Goal: Obtain resource: Download file/media

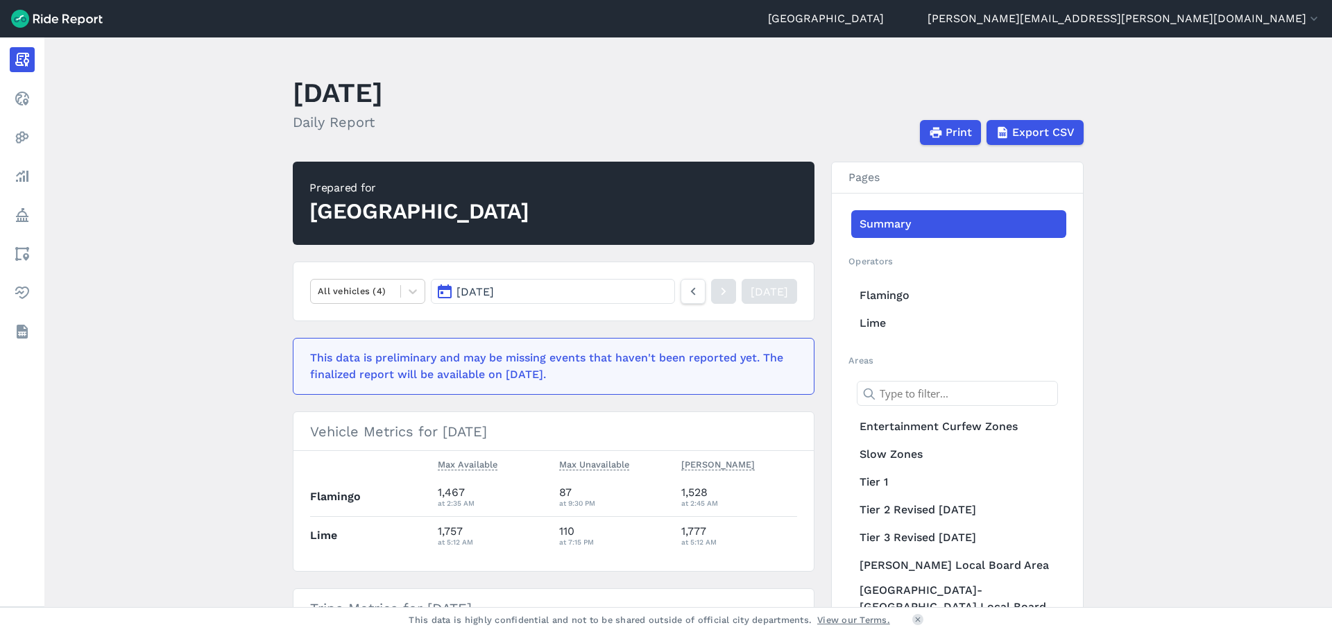
click at [28, 255] on use at bounding box center [22, 254] width 14 height 14
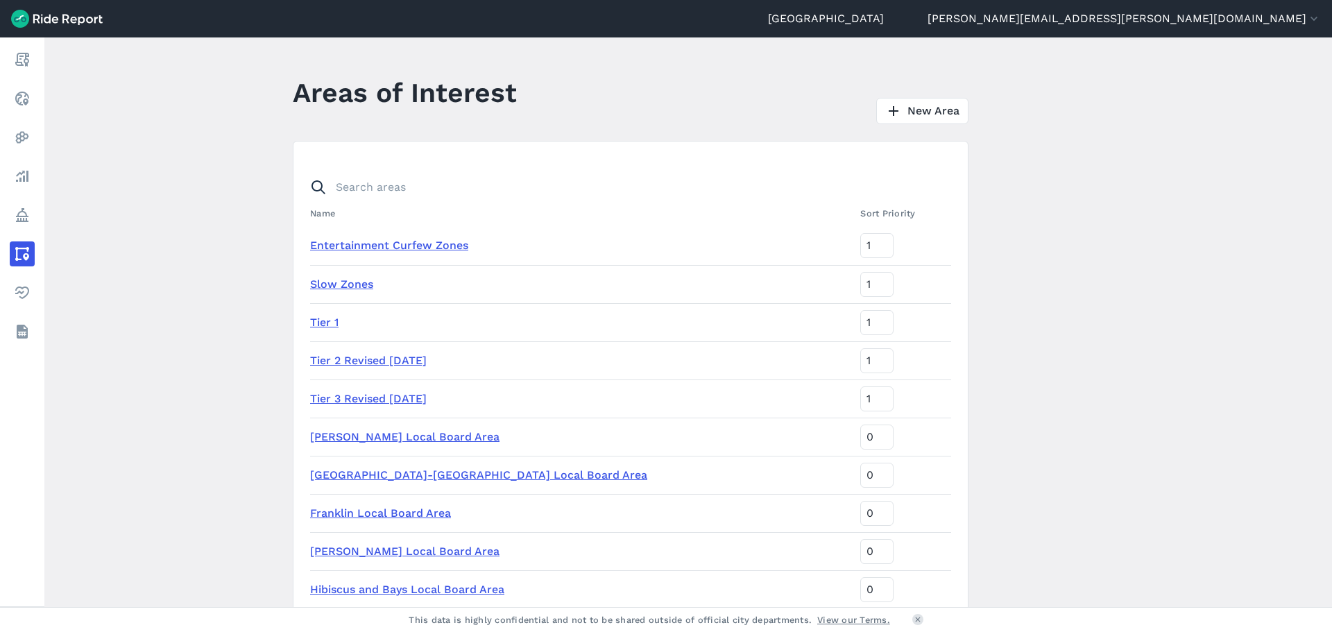
click at [356, 398] on link "Tier 3 Revised [DATE]" at bounding box center [368, 398] width 117 height 13
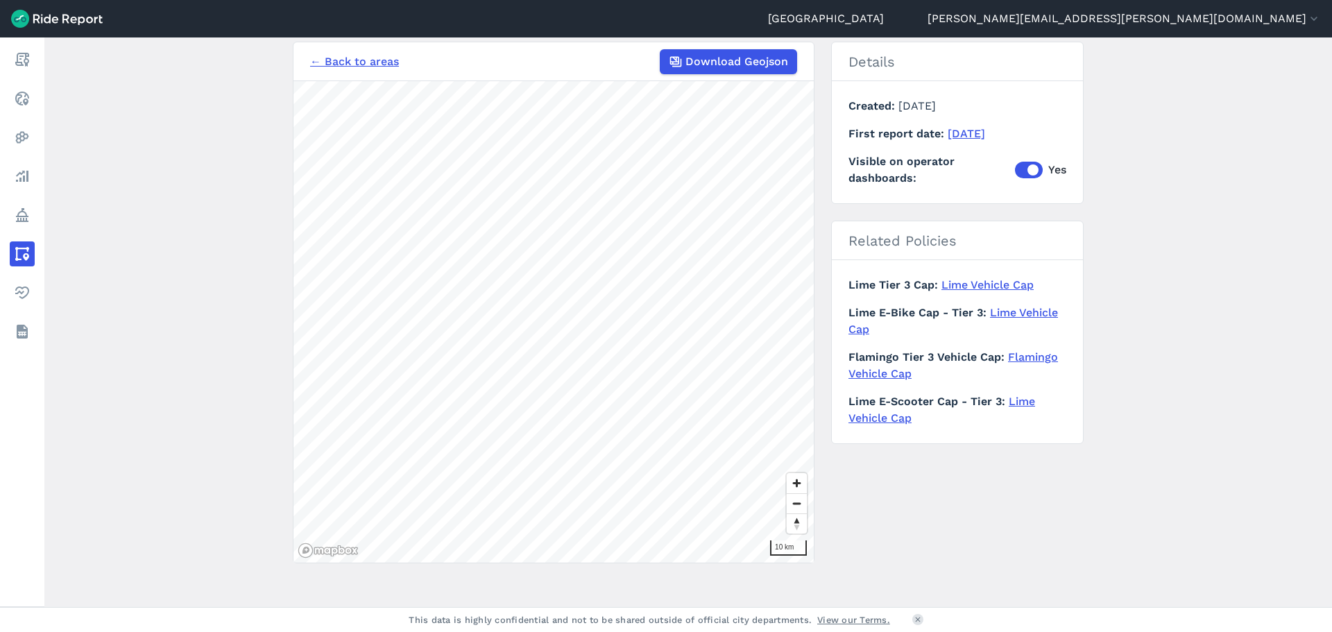
scroll to position [126, 0]
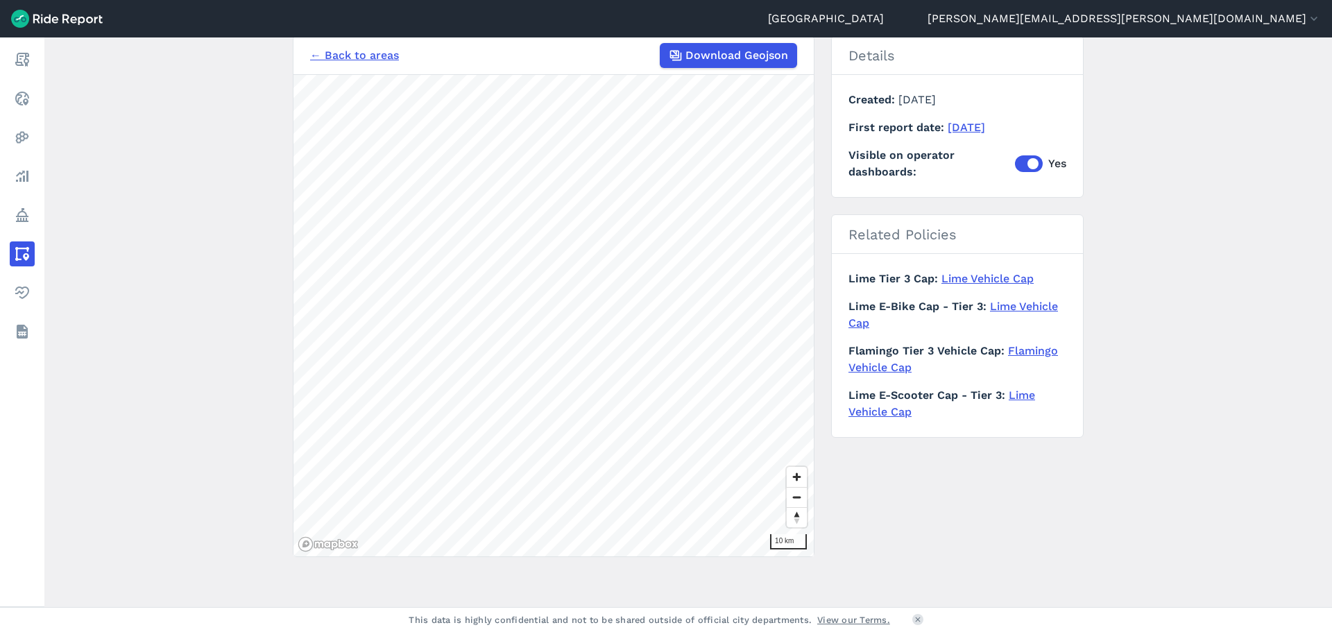
click at [35, 177] on link "Analyze" at bounding box center [22, 176] width 25 height 25
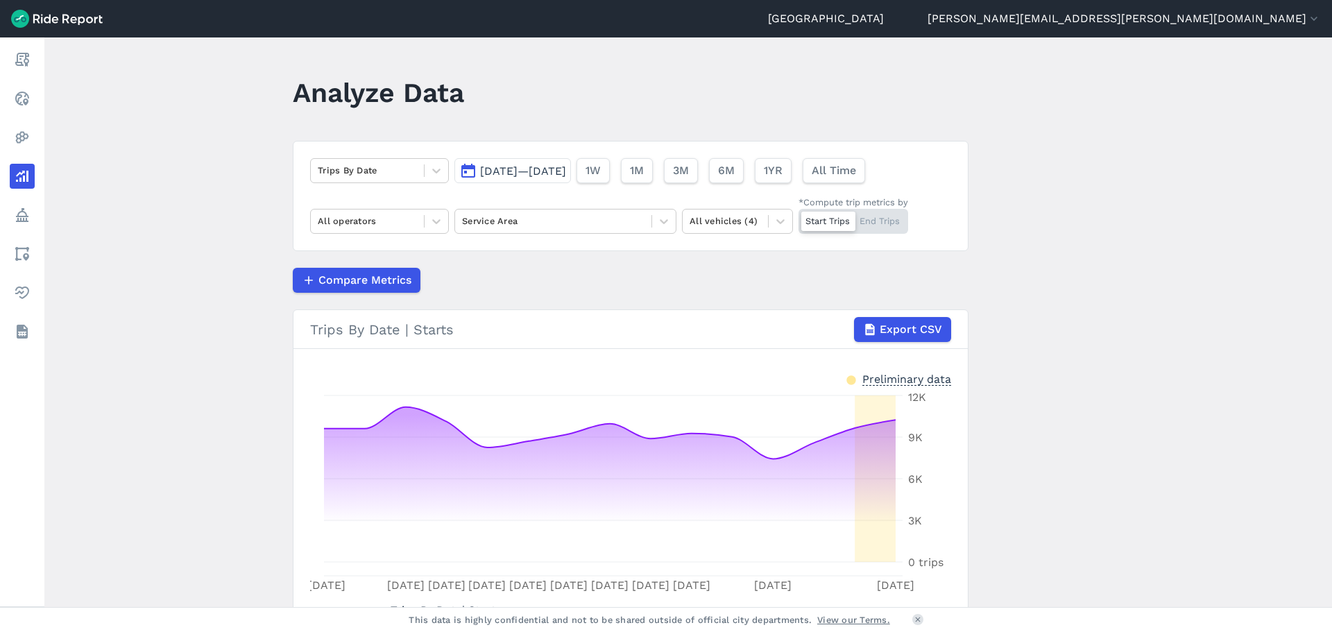
click at [402, 178] on div at bounding box center [367, 170] width 99 height 16
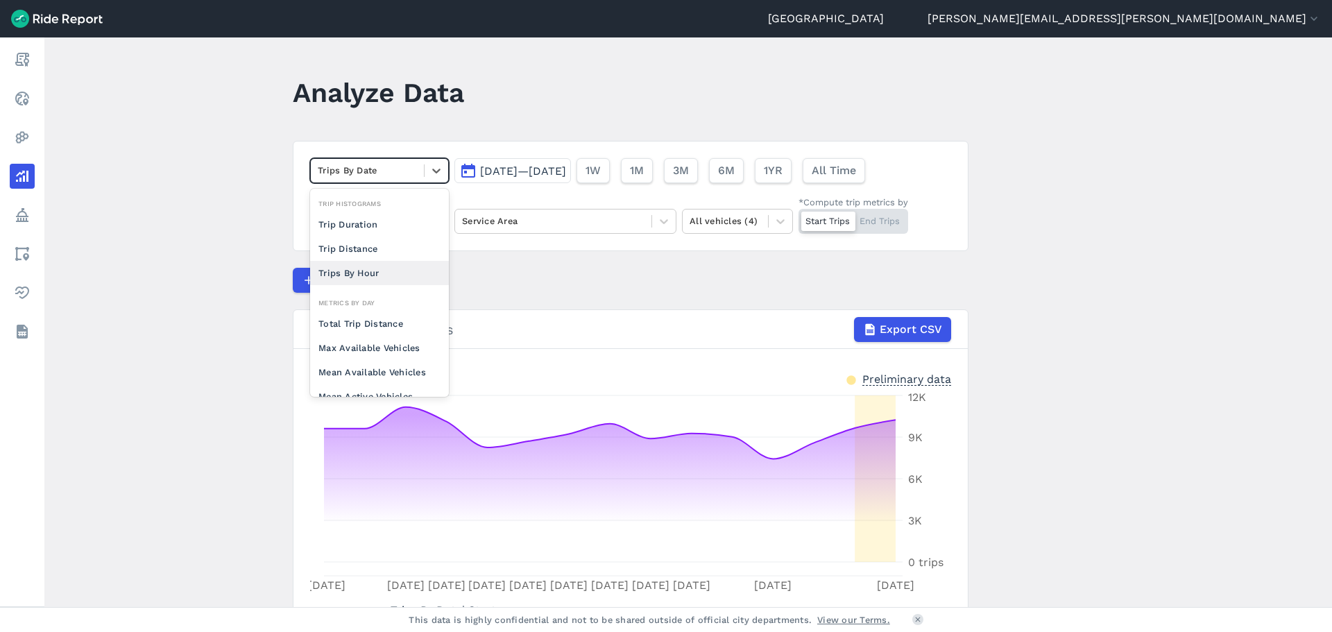
click at [180, 275] on main "Analyze Data option Trips By Hour focused, 0 of 2. 10 results available. Use Up…" at bounding box center [688, 322] width 1288 height 570
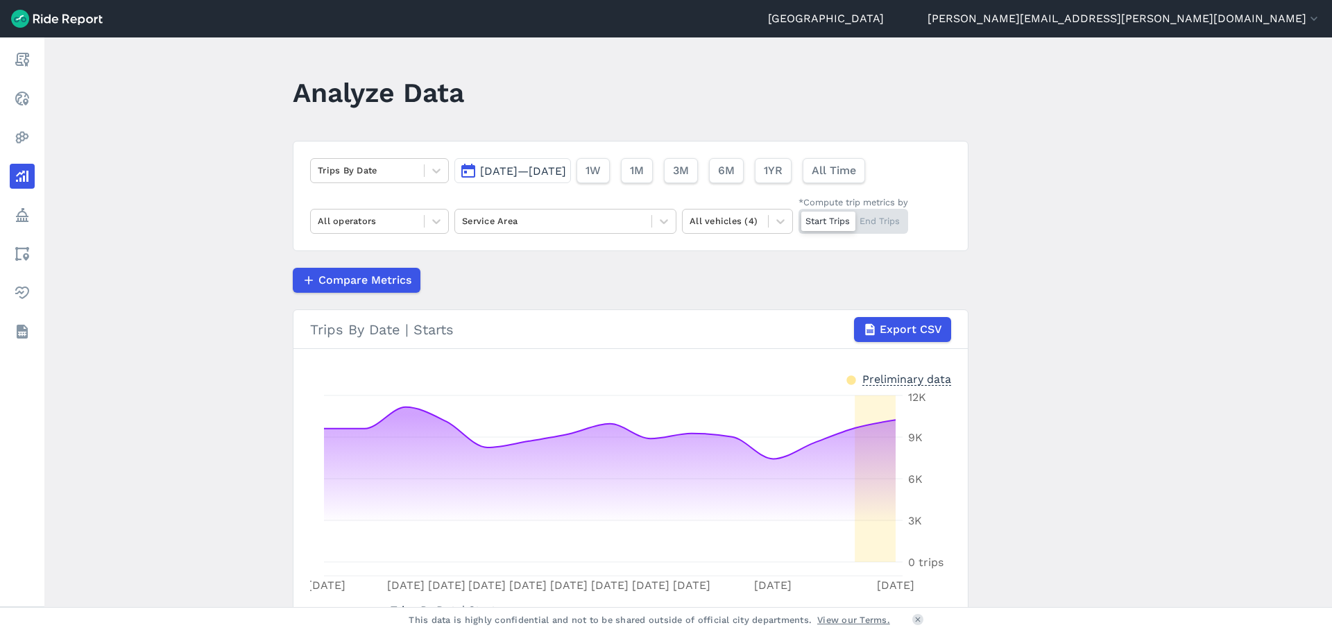
click at [427, 226] on div at bounding box center [437, 222] width 24 height 24
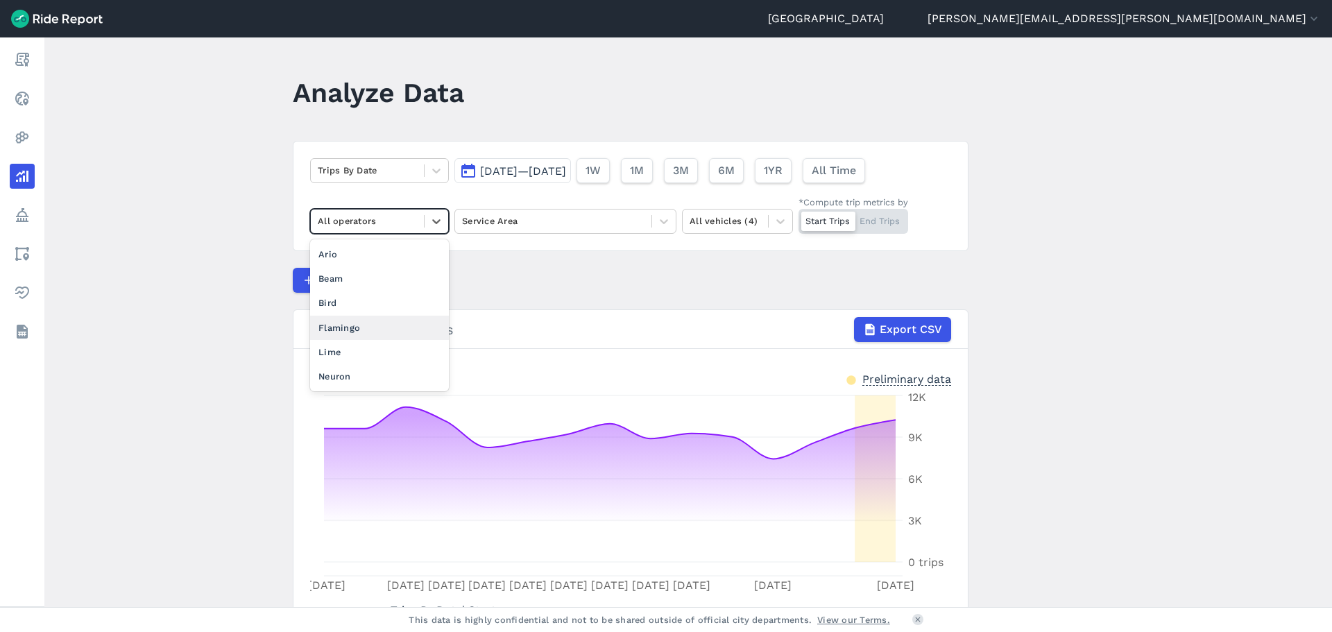
click at [361, 330] on div "Flamingo" at bounding box center [379, 328] width 139 height 24
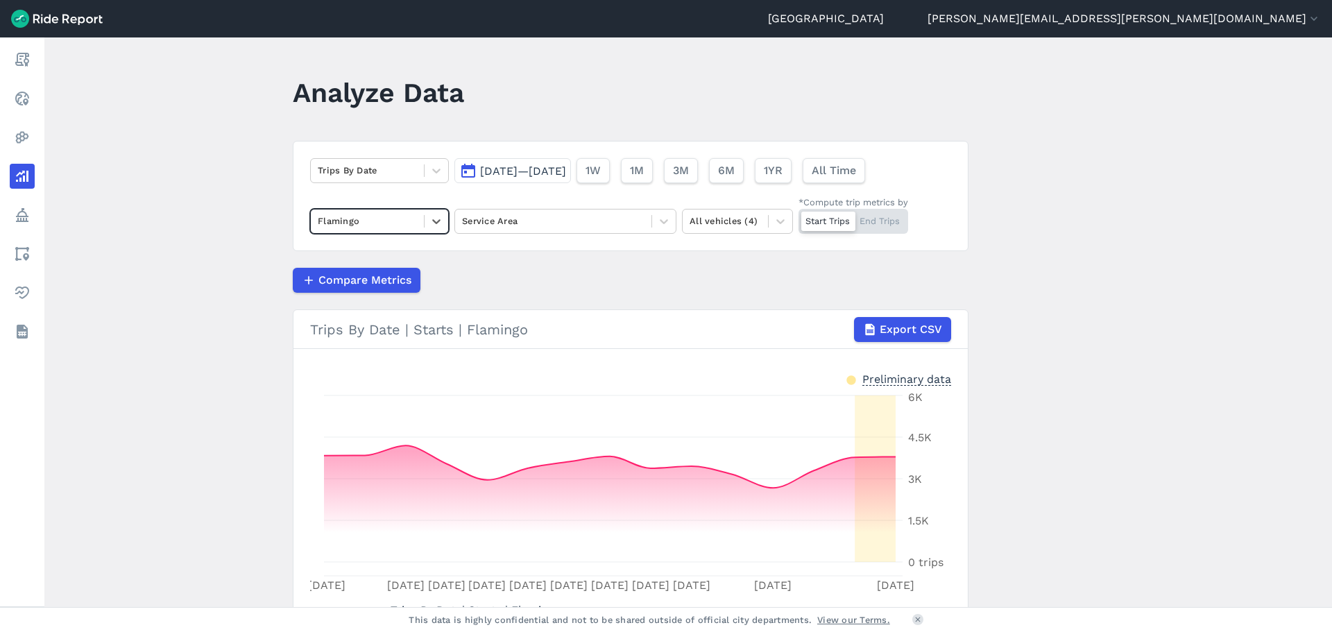
click at [436, 223] on icon at bounding box center [436, 221] width 14 height 14
click at [378, 250] on div "All operators" at bounding box center [379, 254] width 139 height 24
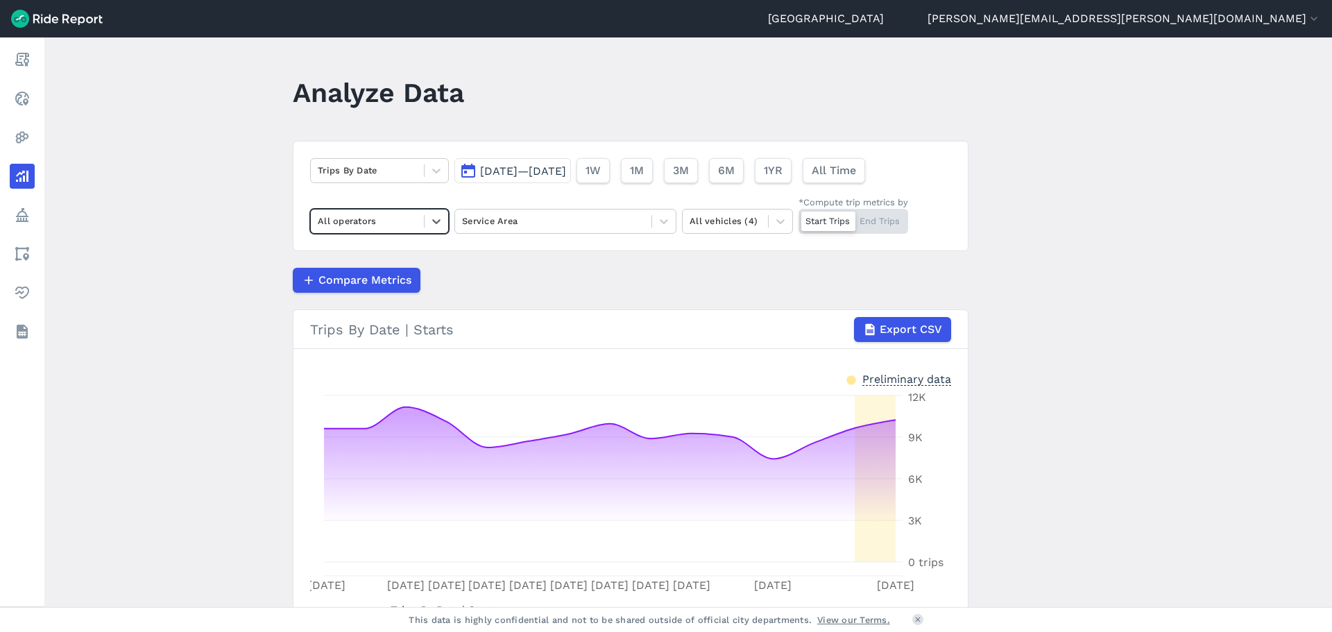
click at [606, 220] on div at bounding box center [553, 221] width 182 height 16
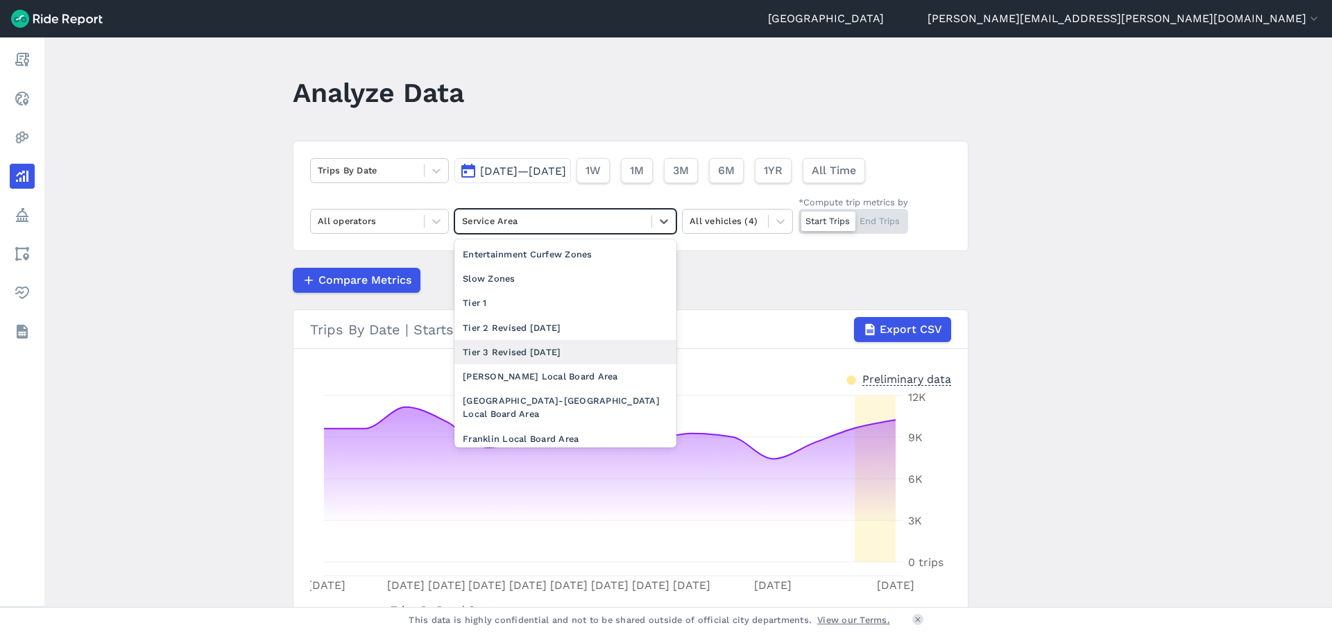
click at [393, 228] on div at bounding box center [367, 221] width 99 height 16
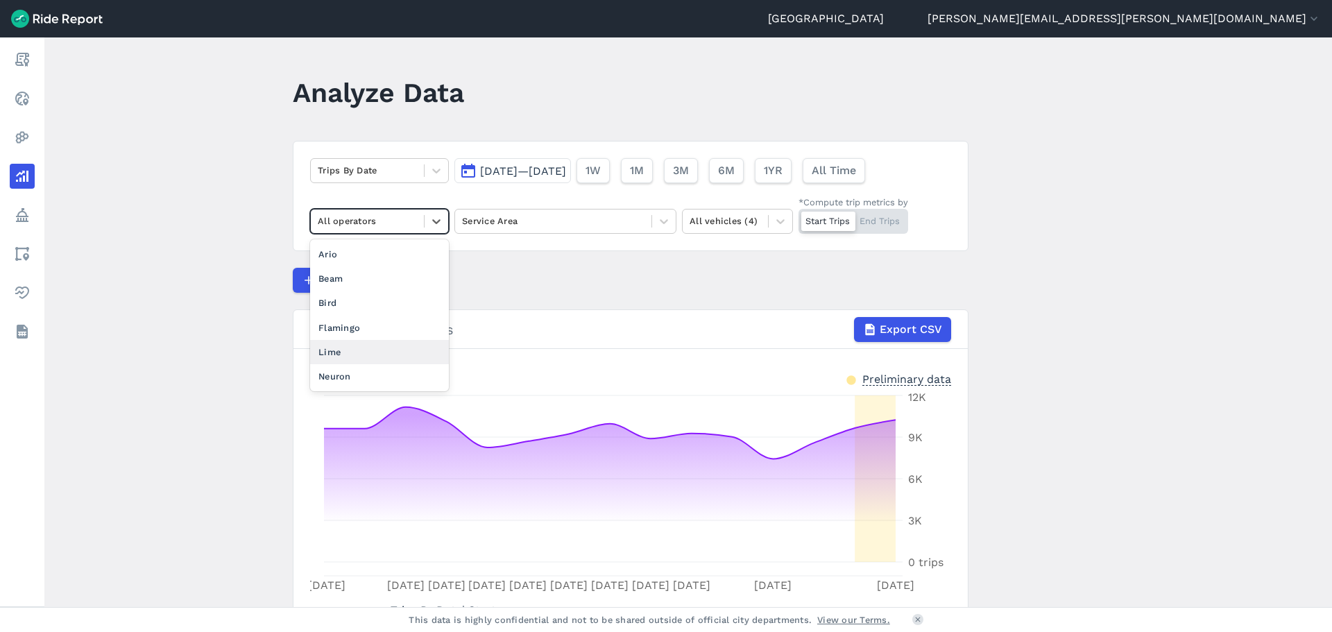
click at [373, 341] on div "Lime" at bounding box center [379, 352] width 139 height 24
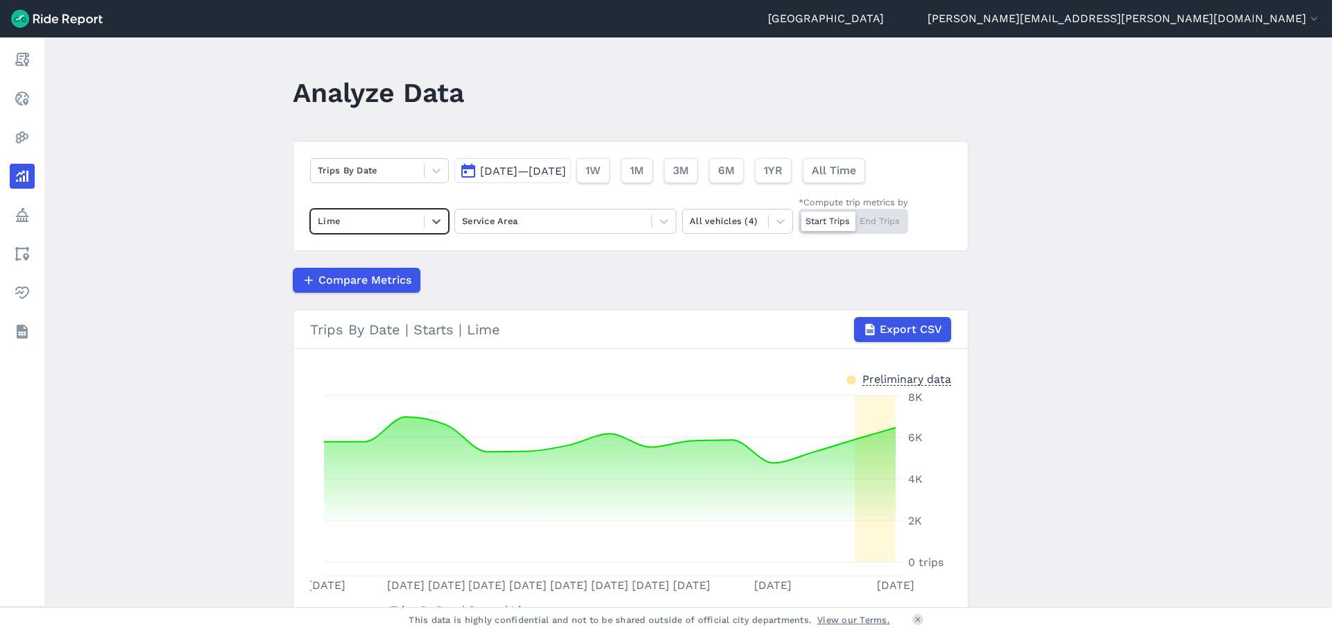
click at [364, 237] on div "Trips By Date [DATE]—[DATE] 1W 1M 3M 6M 1YR All Time option Lime, selected. Sel…" at bounding box center [631, 196] width 676 height 110
click at [363, 224] on div at bounding box center [367, 221] width 99 height 16
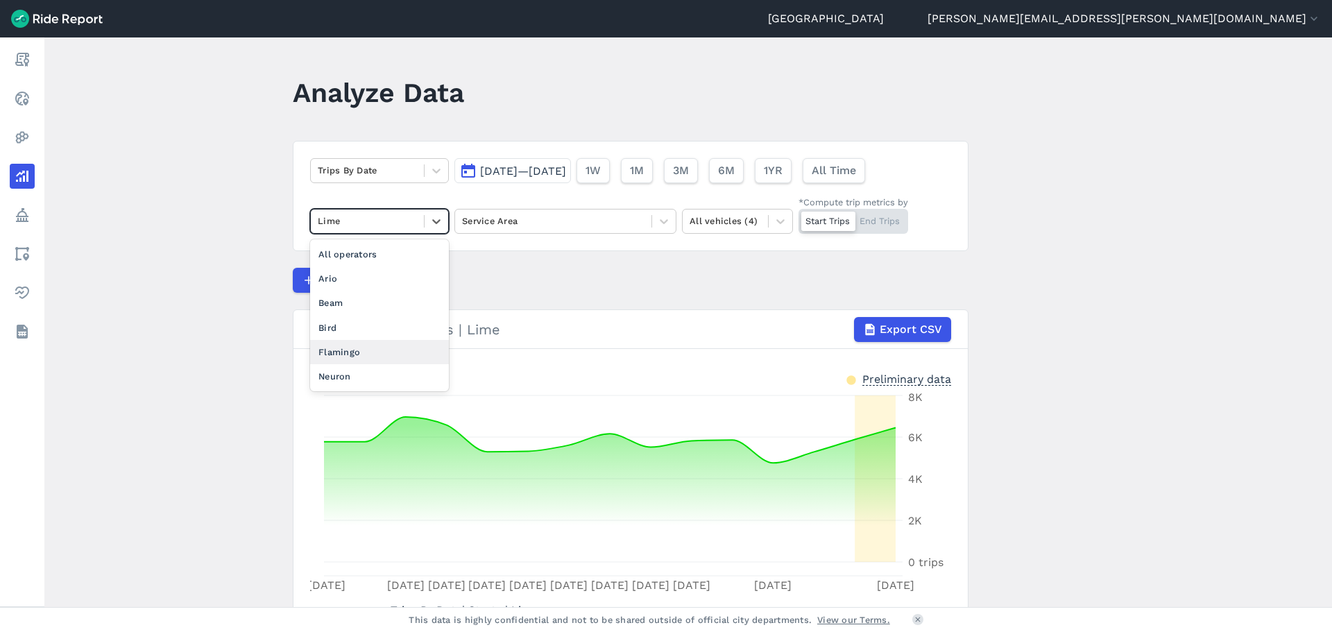
click at [349, 353] on div "Flamingo" at bounding box center [379, 352] width 139 height 24
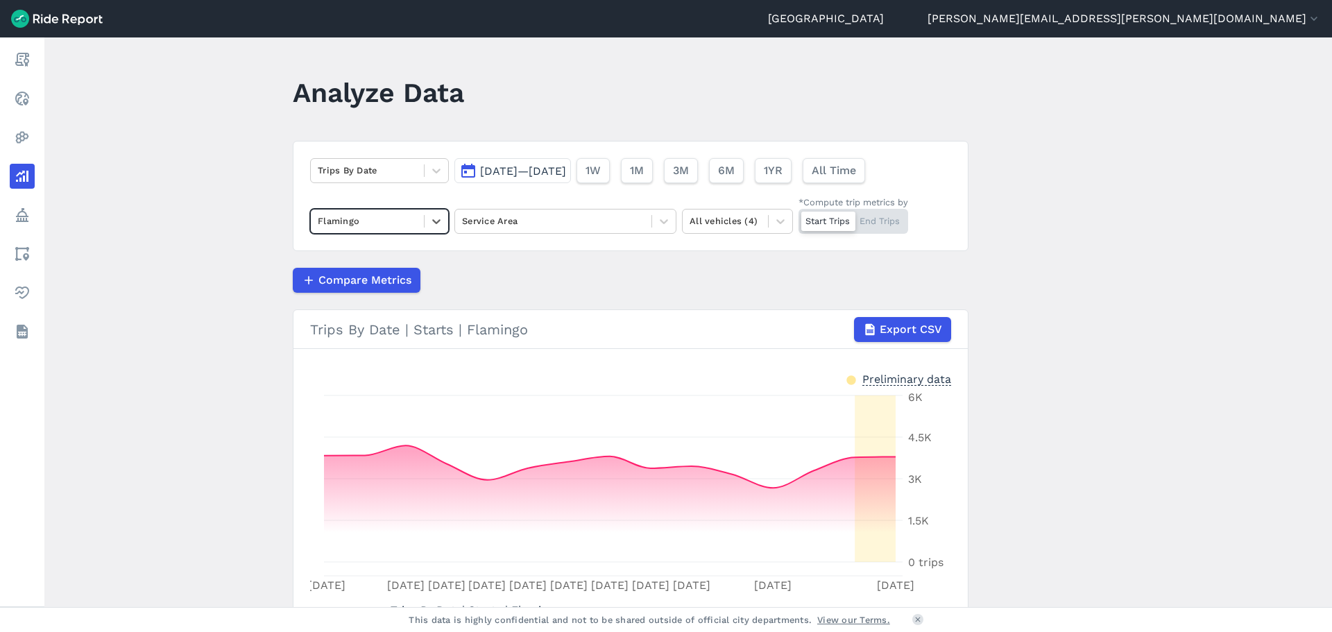
click at [559, 221] on div at bounding box center [553, 221] width 182 height 16
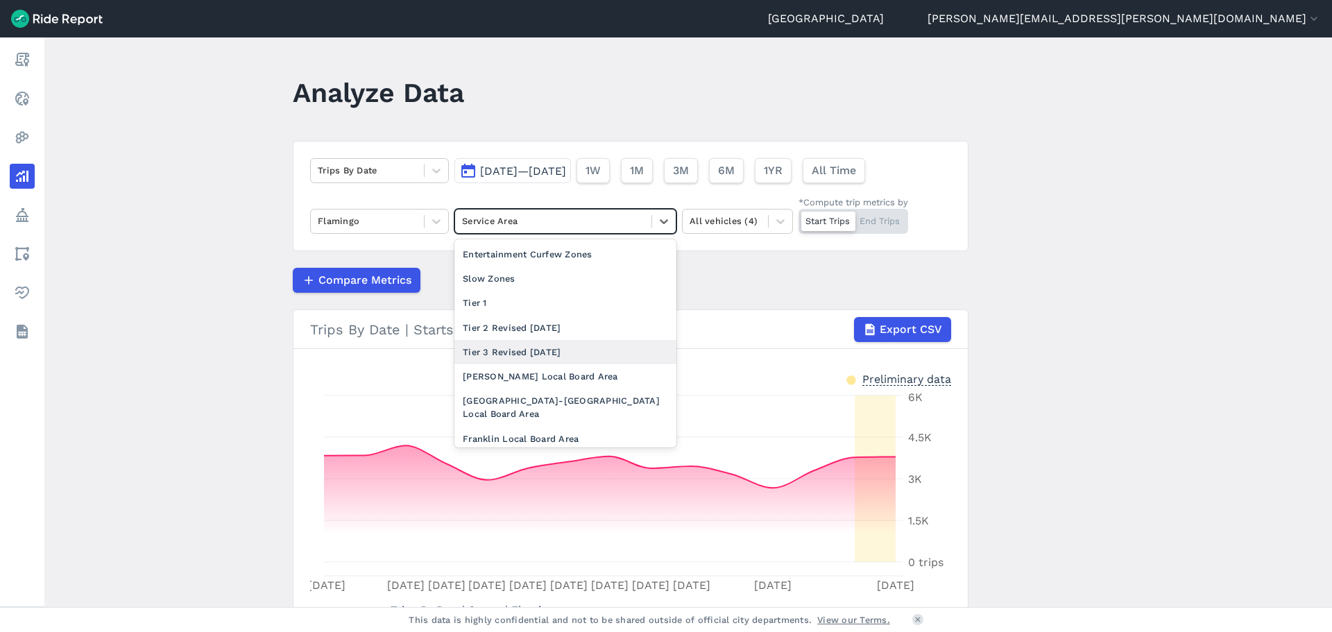
click at [531, 357] on div "Tier 3 Revised [DATE]" at bounding box center [565, 352] width 222 height 24
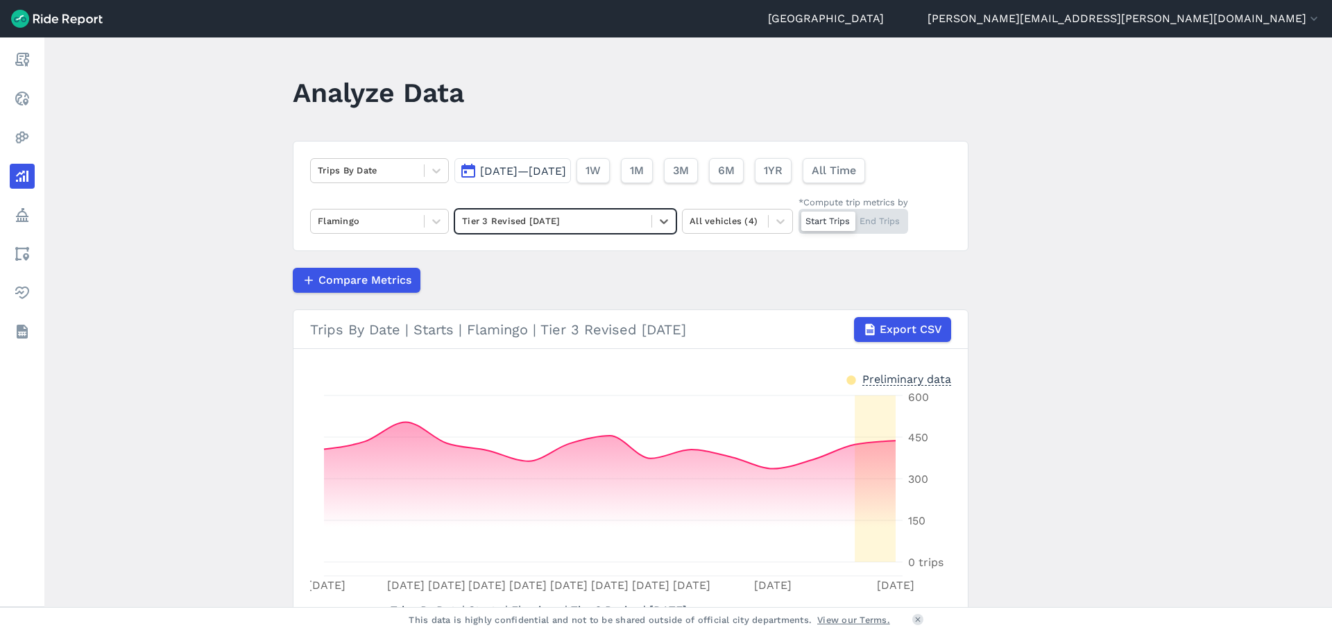
click at [783, 178] on span "1YR" at bounding box center [773, 170] width 19 height 17
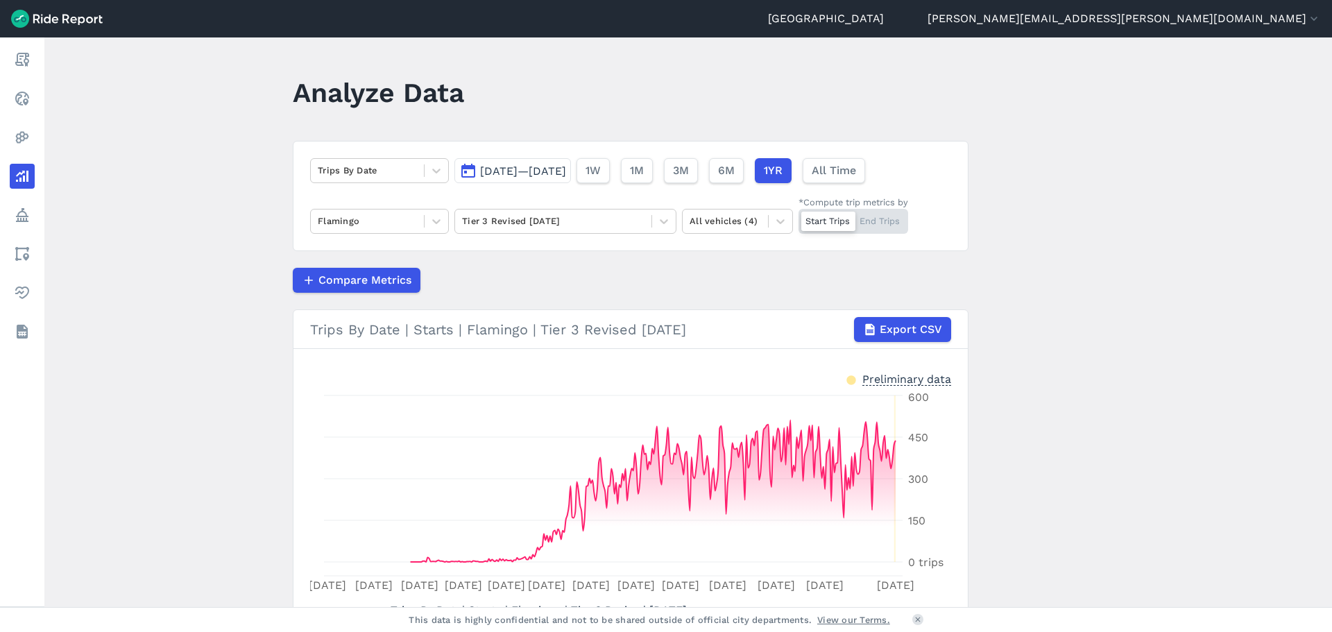
click at [566, 174] on span "[DATE]—[DATE]" at bounding box center [523, 170] width 86 height 13
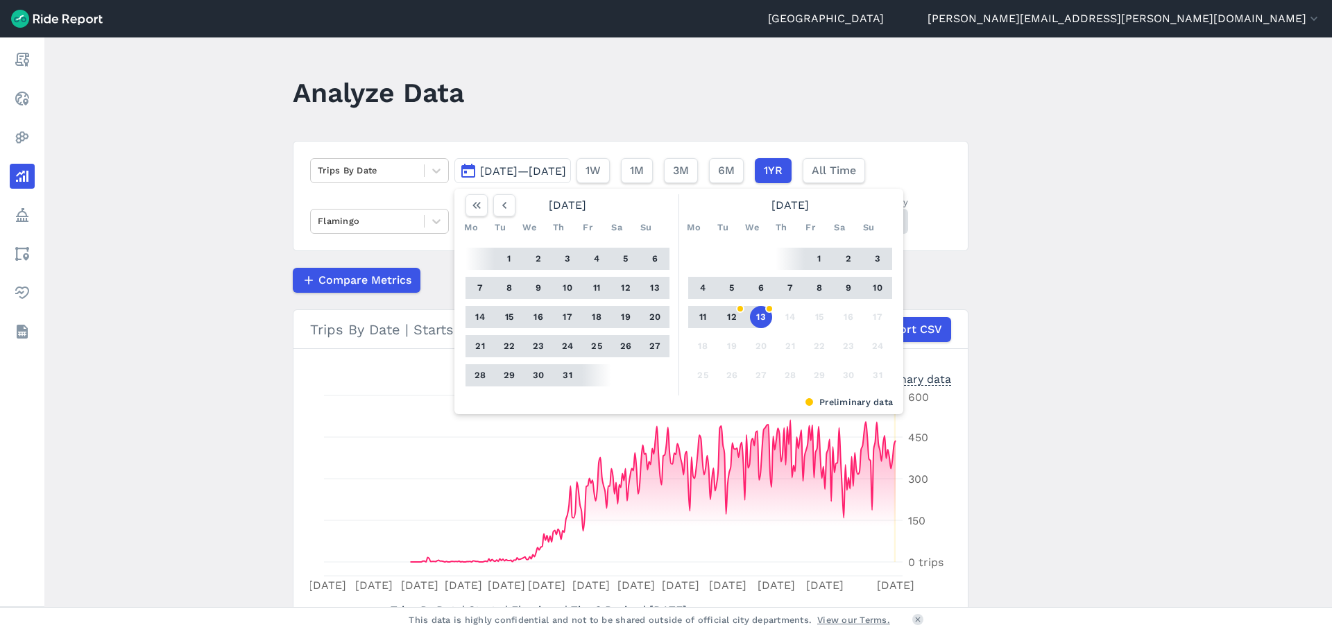
click at [476, 208] on icon "button" at bounding box center [477, 205] width 14 height 14
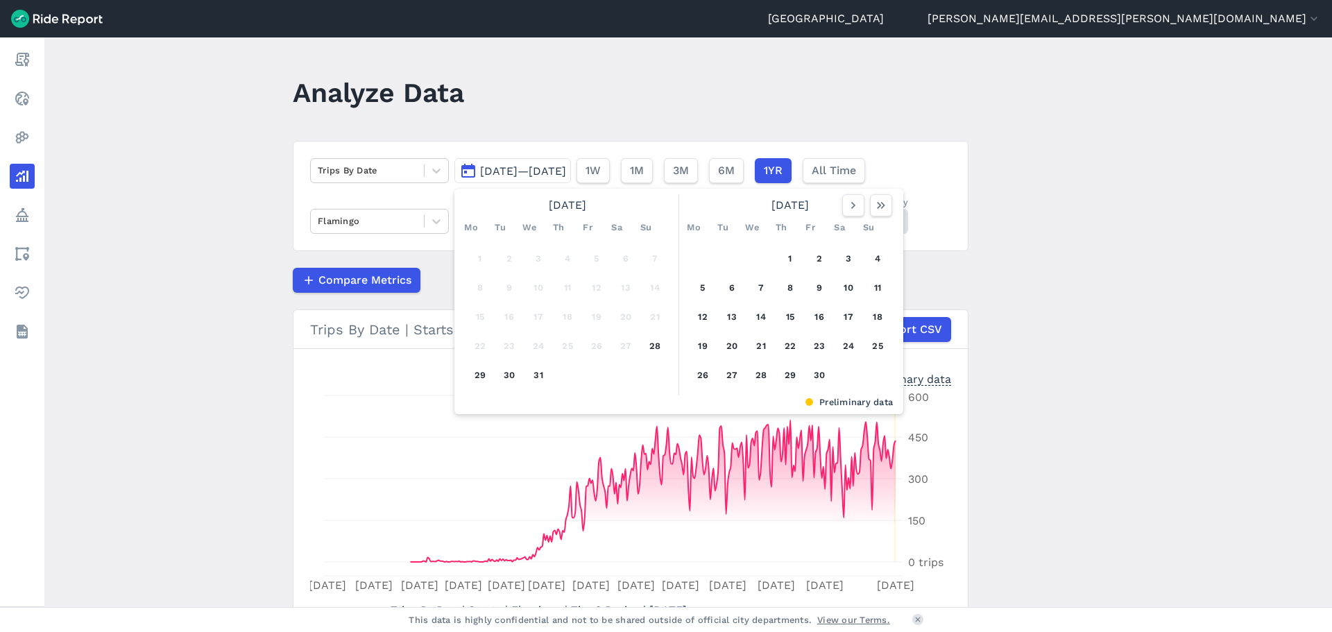
click at [885, 213] on button "button" at bounding box center [881, 205] width 22 height 22
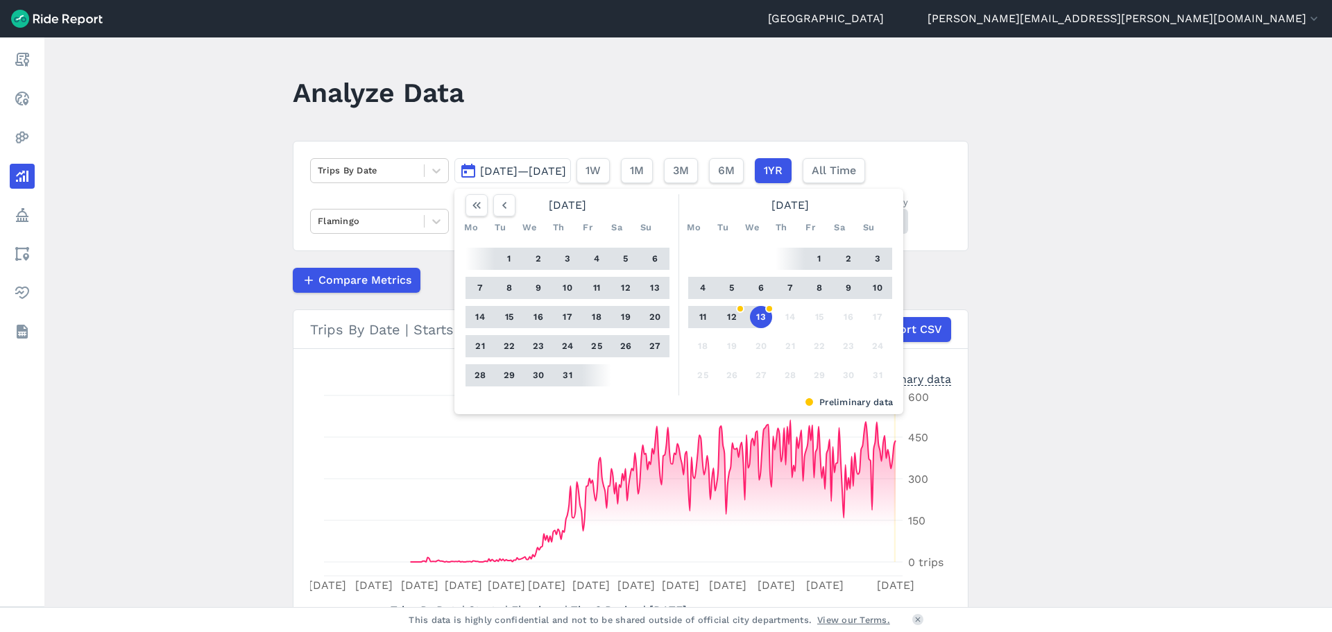
click at [508, 207] on icon "button" at bounding box center [504, 205] width 14 height 14
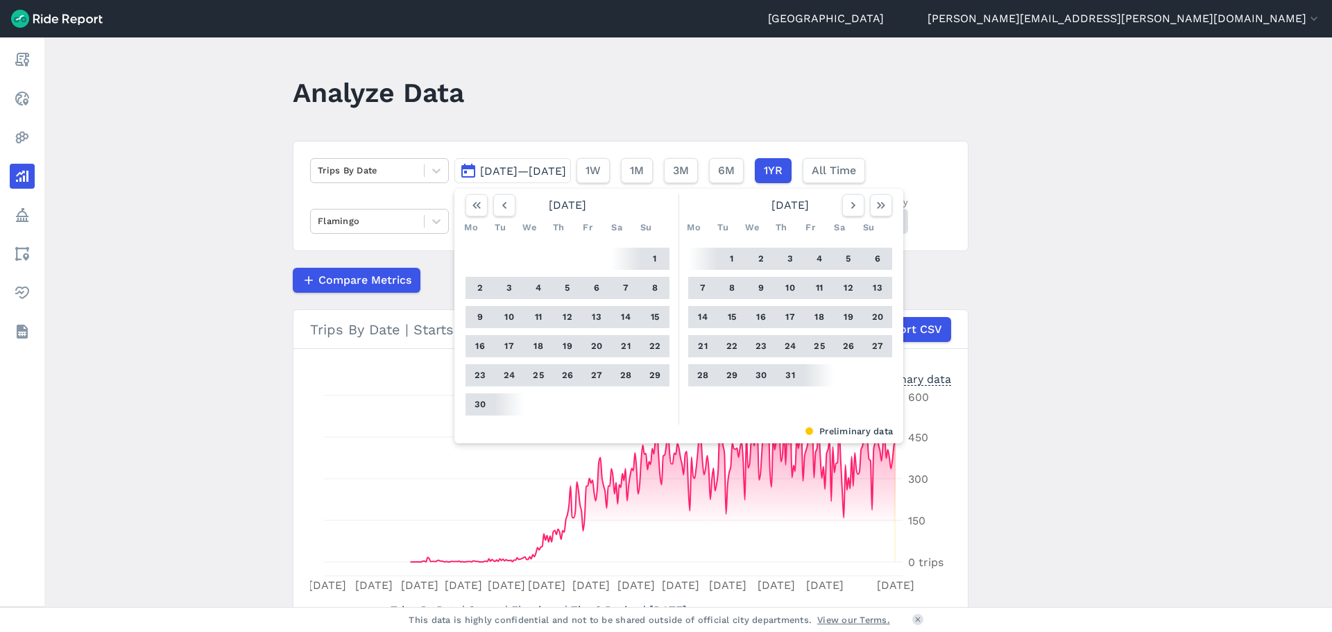
click at [508, 207] on icon "button" at bounding box center [504, 205] width 14 height 14
click at [507, 207] on icon "button" at bounding box center [504, 205] width 14 height 14
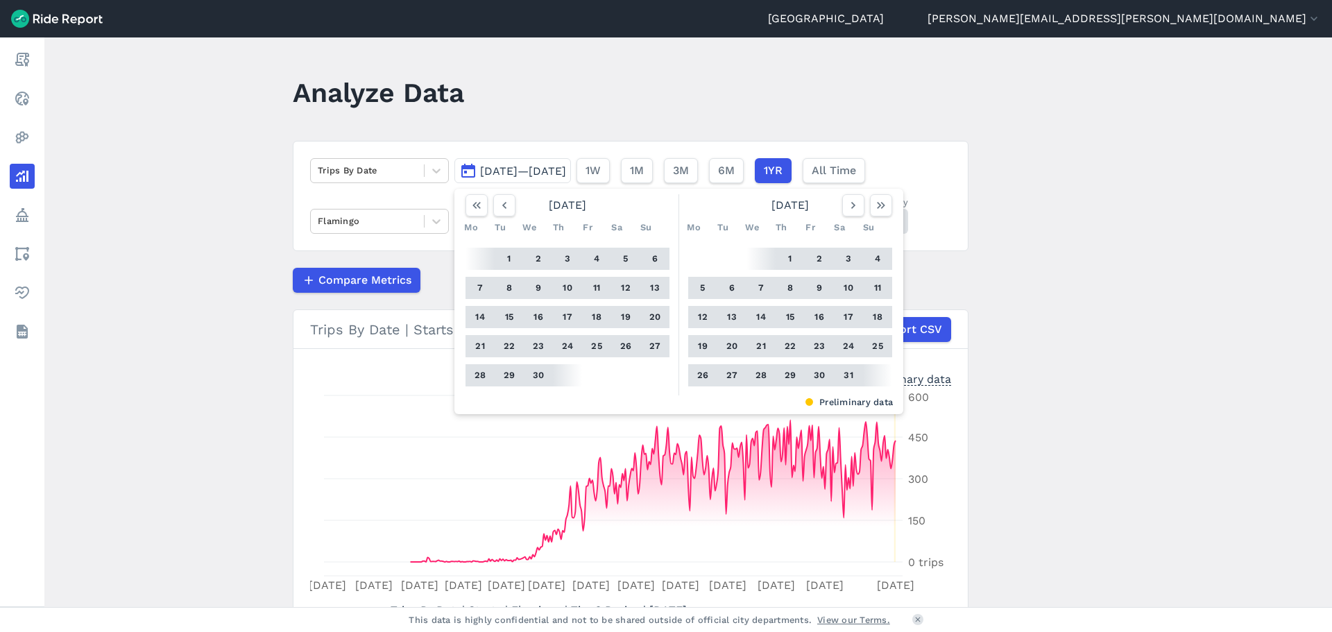
click at [507, 207] on icon "button" at bounding box center [504, 205] width 14 height 14
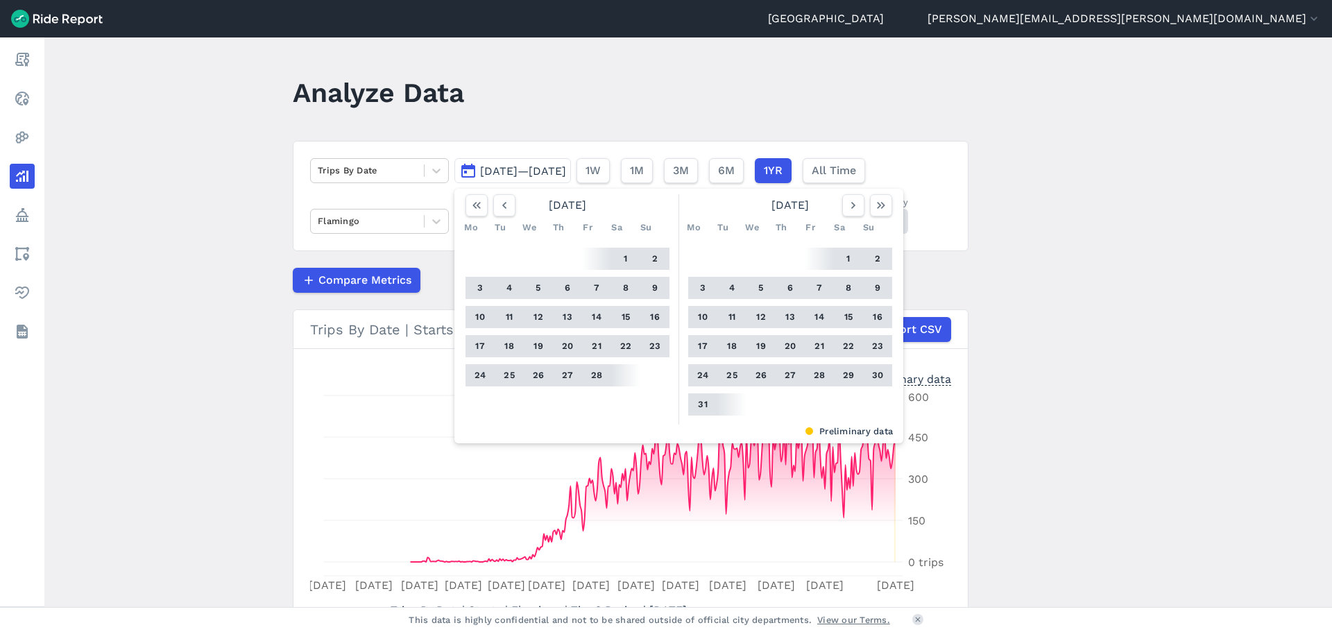
click at [507, 207] on icon "button" at bounding box center [504, 205] width 14 height 14
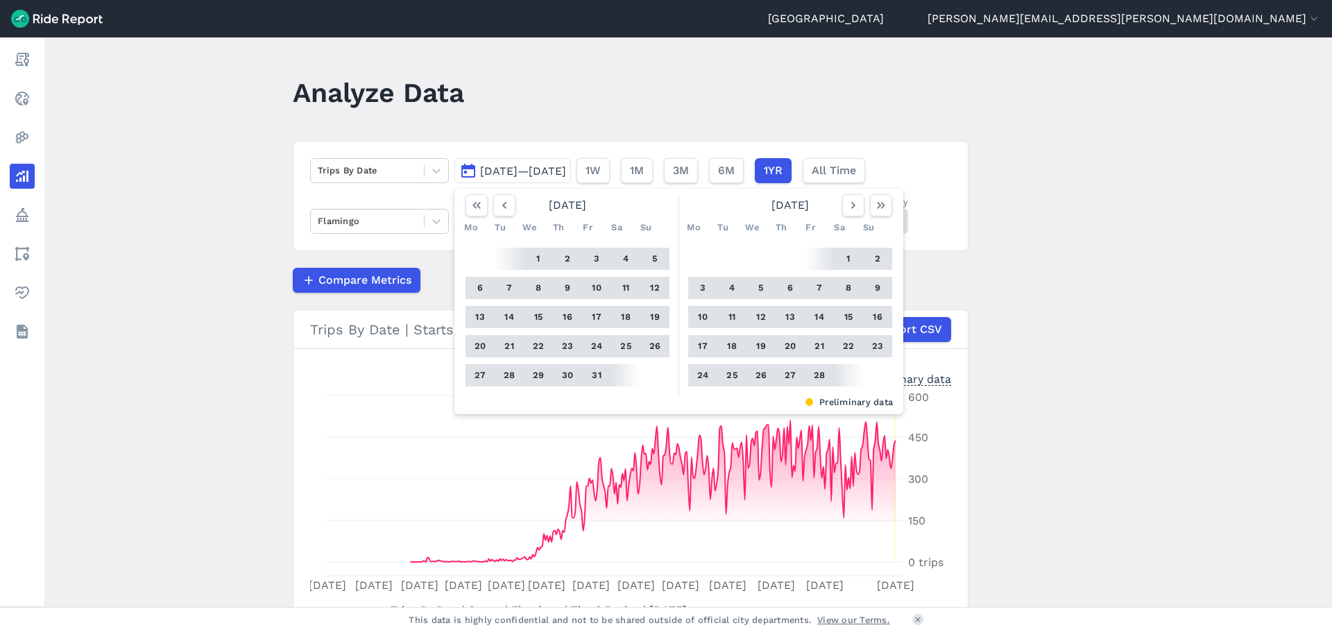
click at [507, 207] on icon "button" at bounding box center [504, 205] width 14 height 14
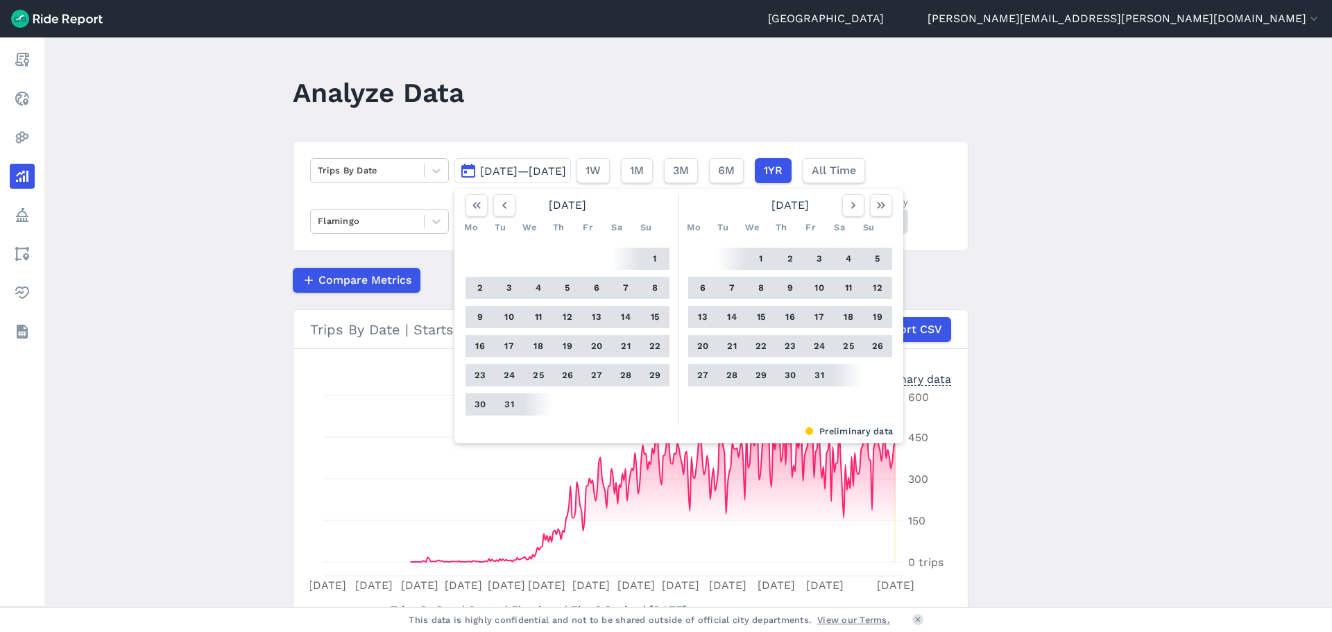
click at [507, 207] on icon "button" at bounding box center [504, 205] width 14 height 14
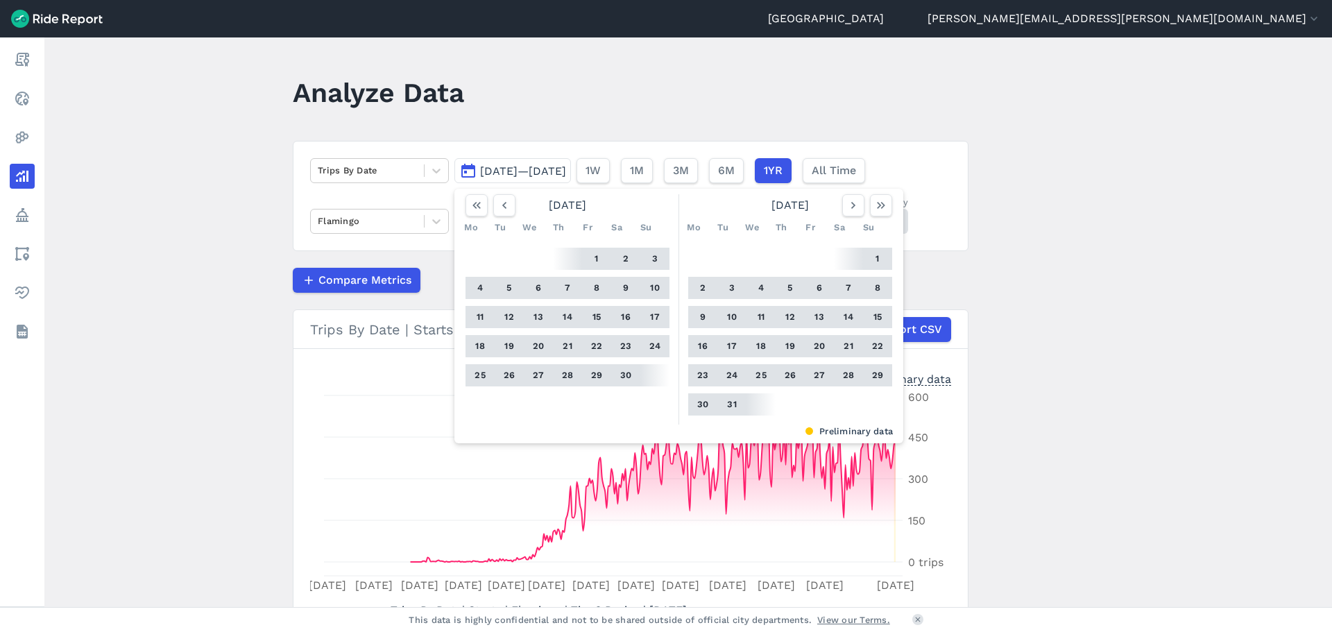
click at [507, 207] on icon "button" at bounding box center [504, 205] width 14 height 14
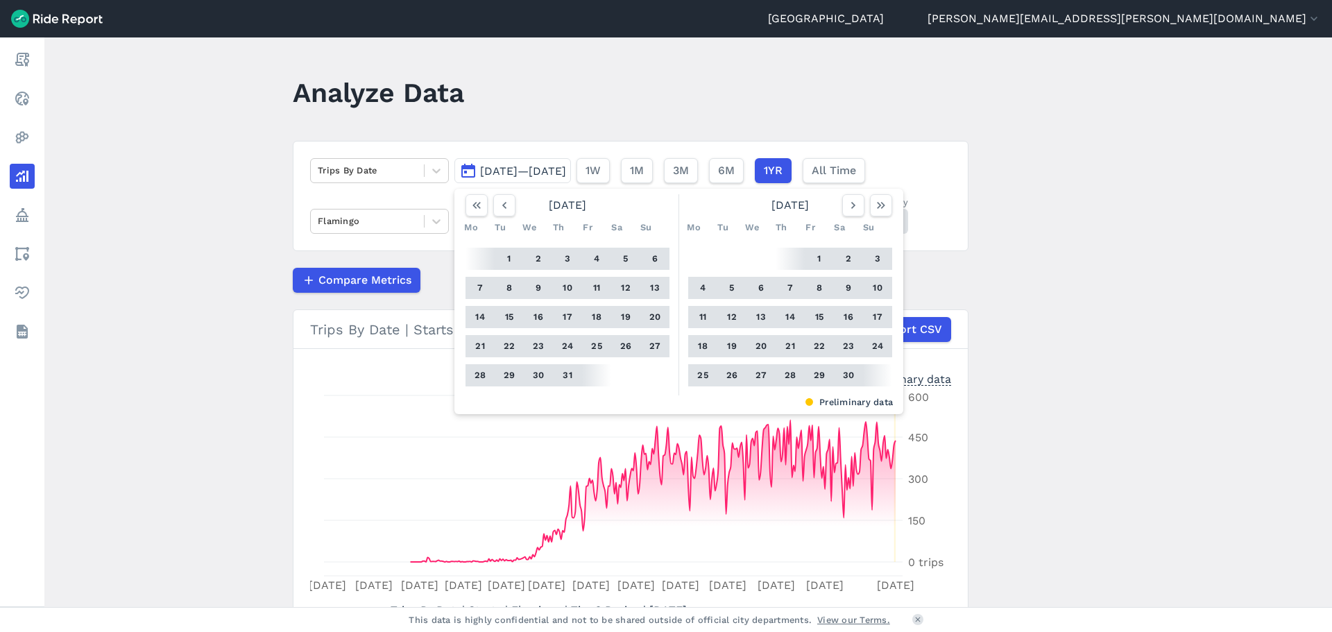
click at [507, 264] on button "1" at bounding box center [509, 259] width 22 height 22
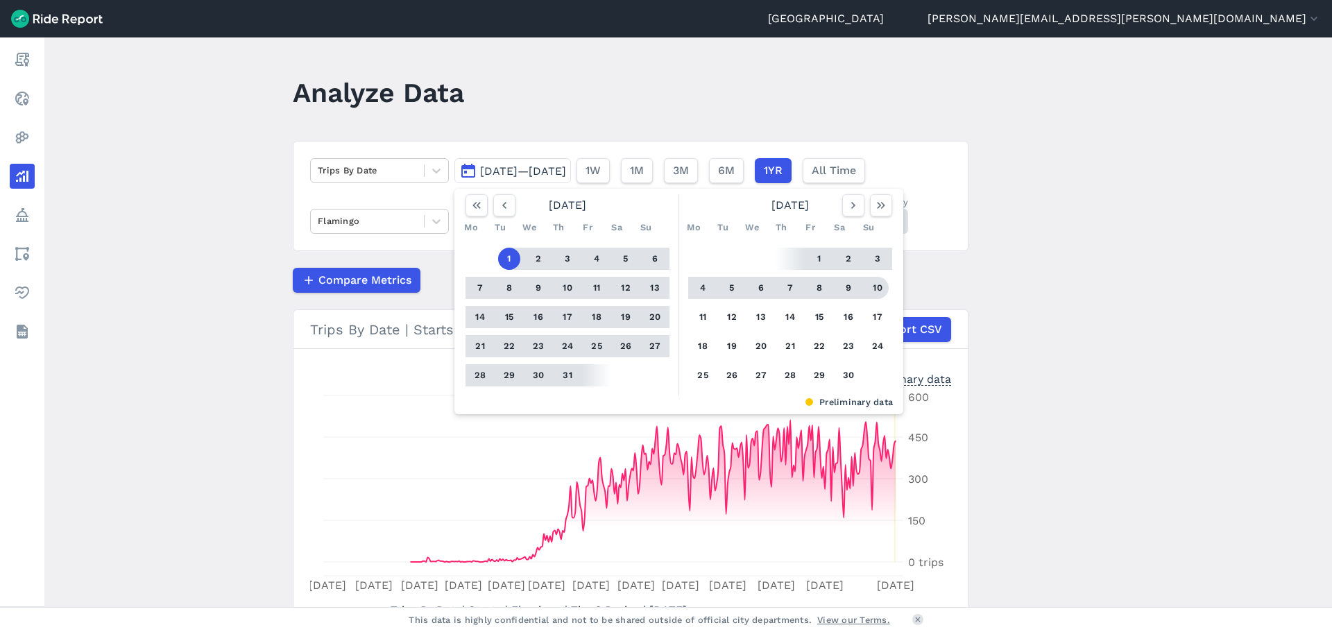
click at [877, 210] on icon "button" at bounding box center [881, 205] width 14 height 14
click at [765, 317] on button "13" at bounding box center [761, 317] width 22 height 22
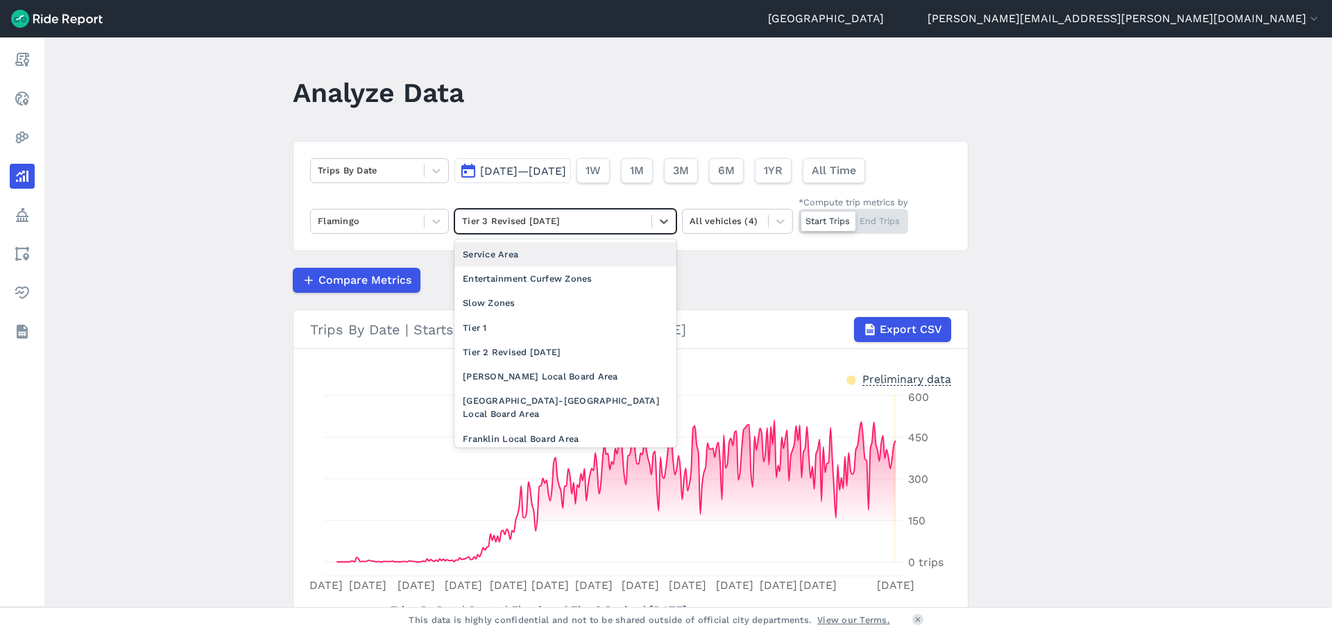
click at [545, 218] on div at bounding box center [553, 221] width 182 height 16
click at [566, 164] on span "[DATE]—[DATE]" at bounding box center [523, 170] width 86 height 13
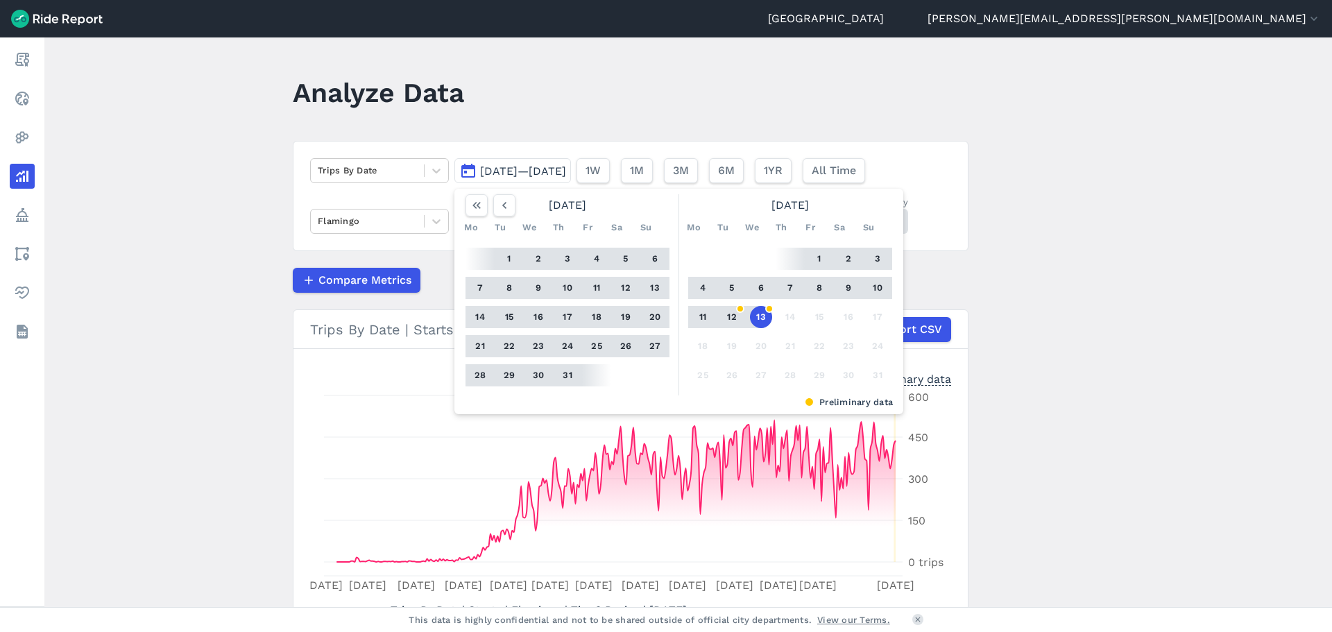
click at [567, 375] on button "31" at bounding box center [567, 375] width 22 height 22
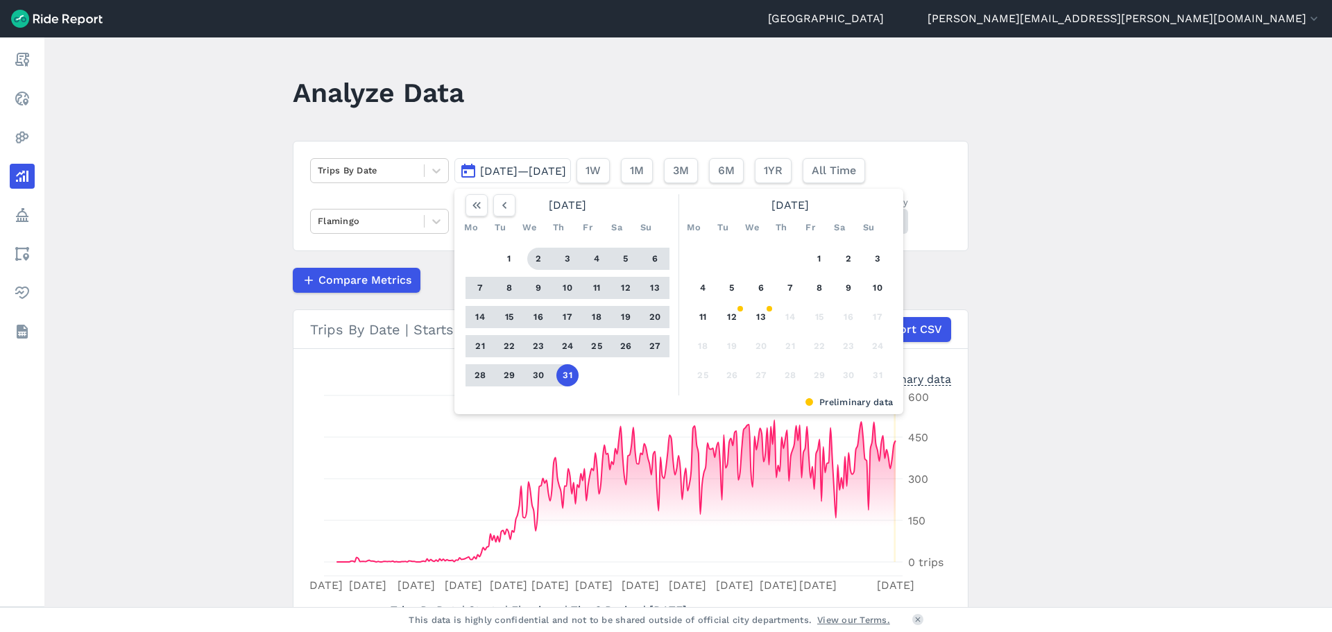
click at [477, 205] on icon "button" at bounding box center [477, 205] width 14 height 14
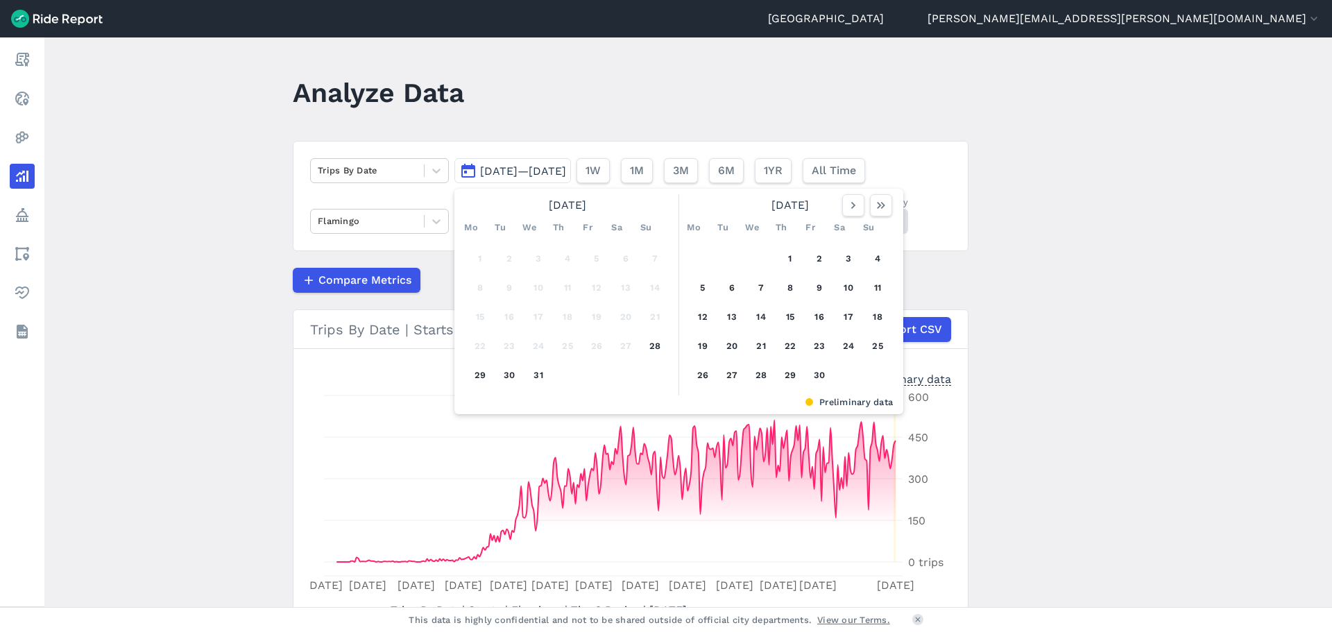
click at [858, 212] on button "button" at bounding box center [853, 205] width 22 height 22
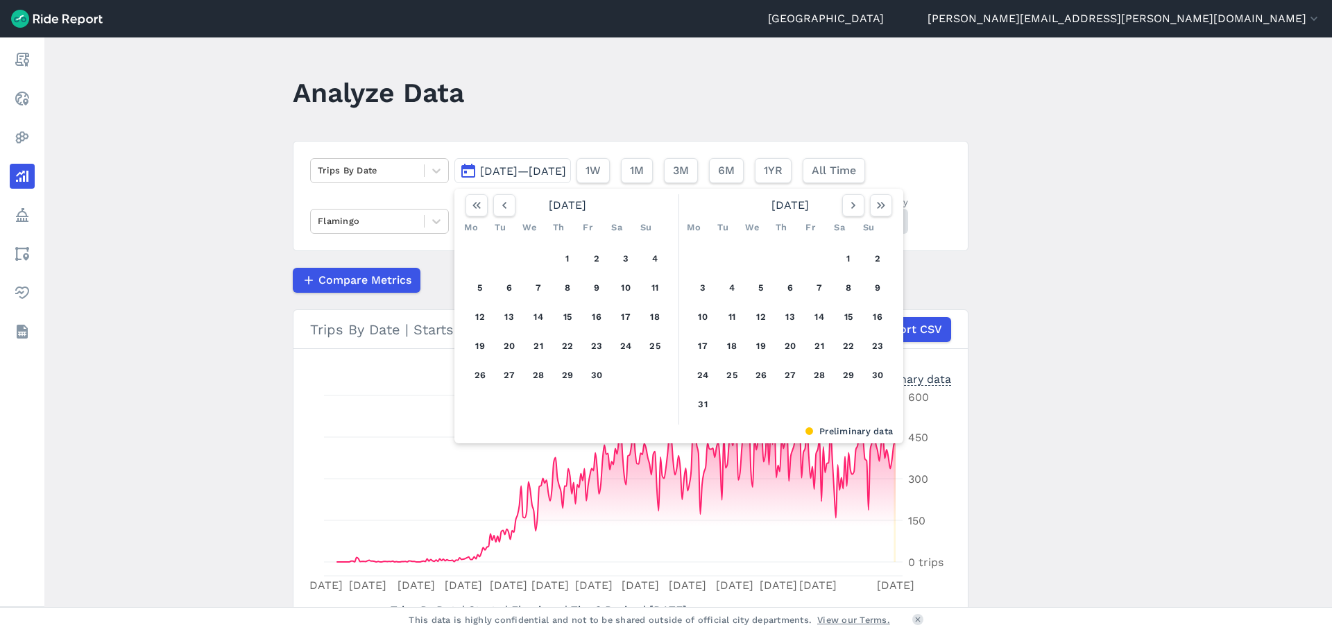
click at [858, 212] on icon "button" at bounding box center [854, 205] width 14 height 14
click at [889, 211] on button "button" at bounding box center [881, 205] width 22 height 22
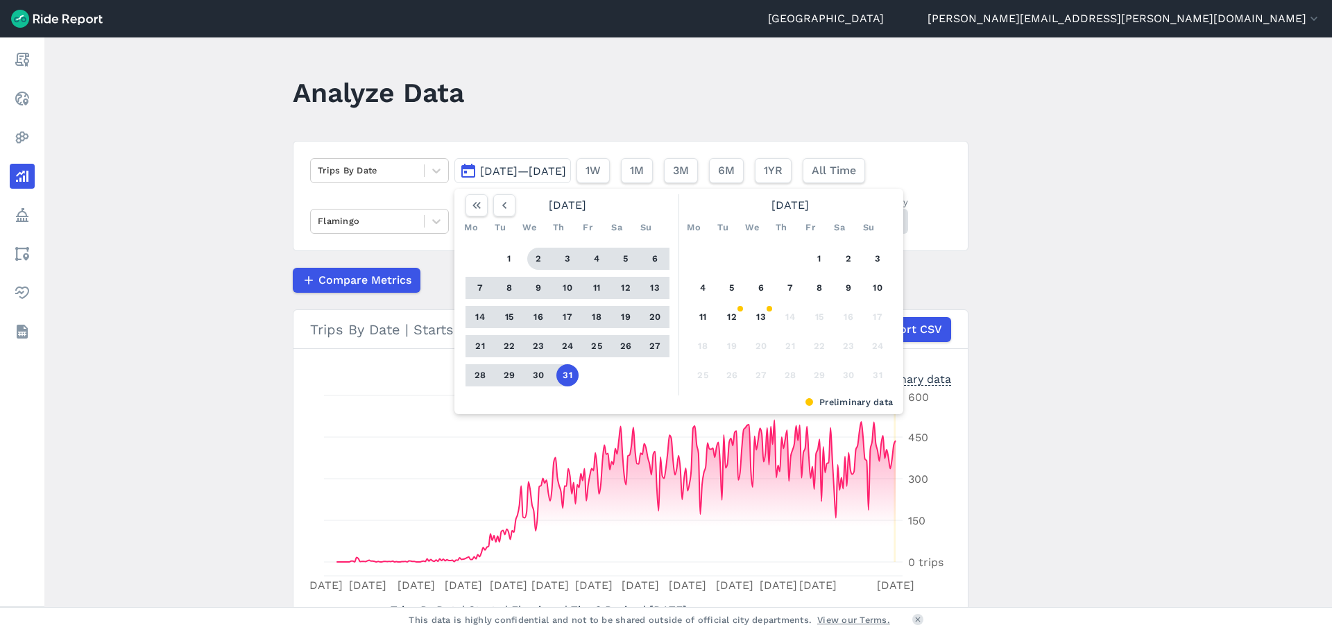
click at [504, 210] on icon "button" at bounding box center [504, 205] width 14 height 14
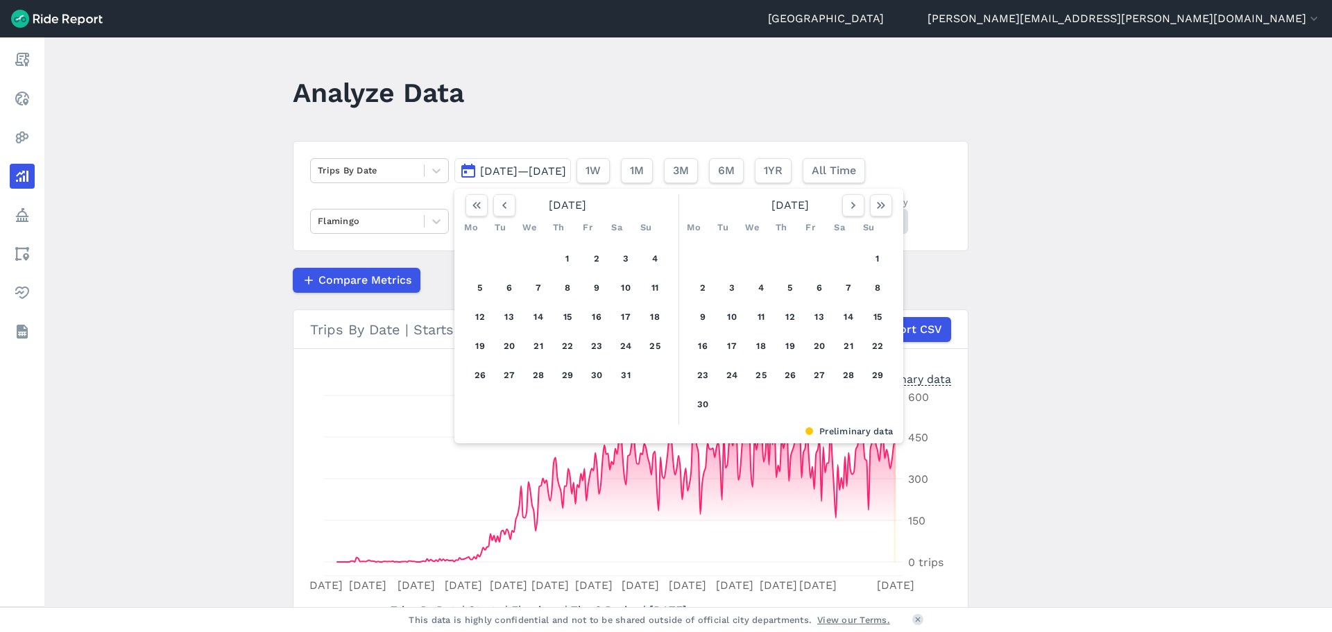
click at [504, 210] on icon "button" at bounding box center [504, 205] width 14 height 14
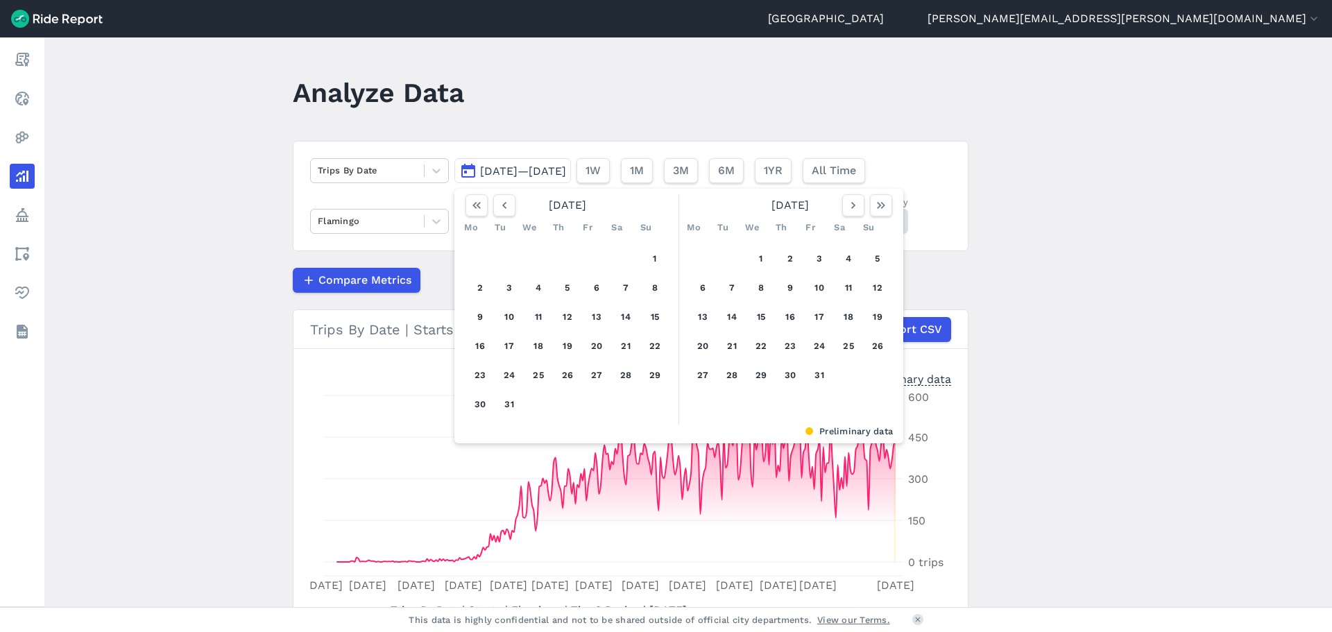
click at [504, 210] on icon "button" at bounding box center [504, 205] width 14 height 14
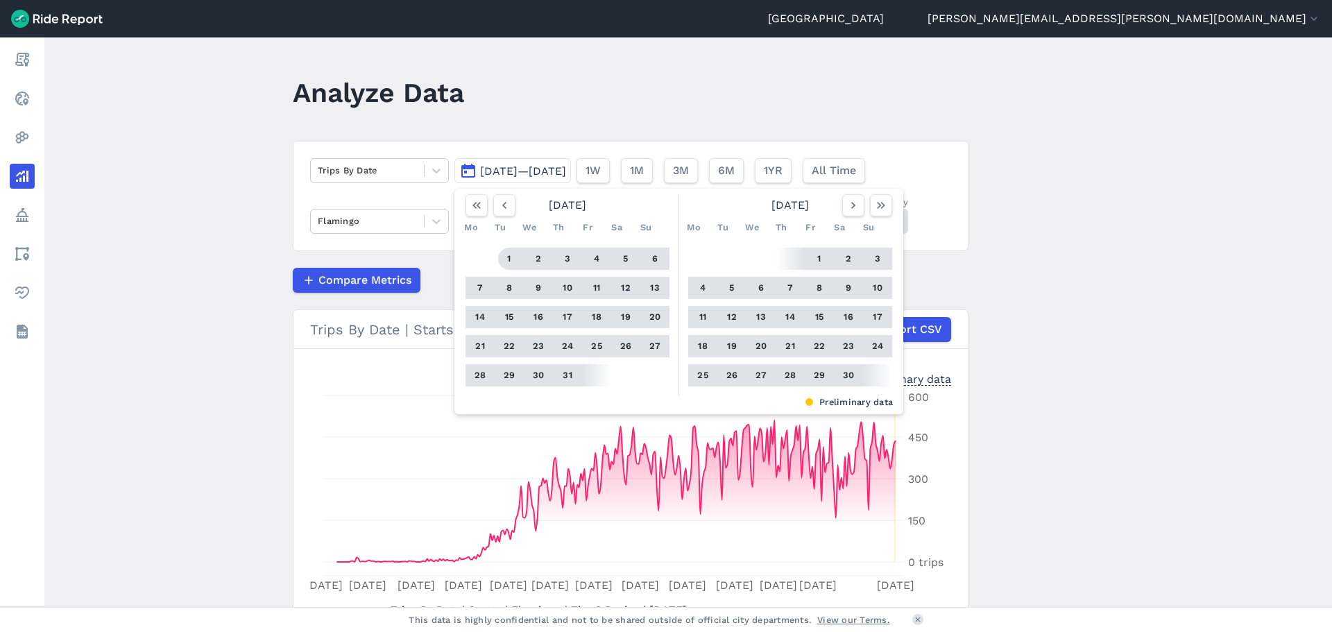
click at [504, 257] on button "1" at bounding box center [509, 259] width 22 height 22
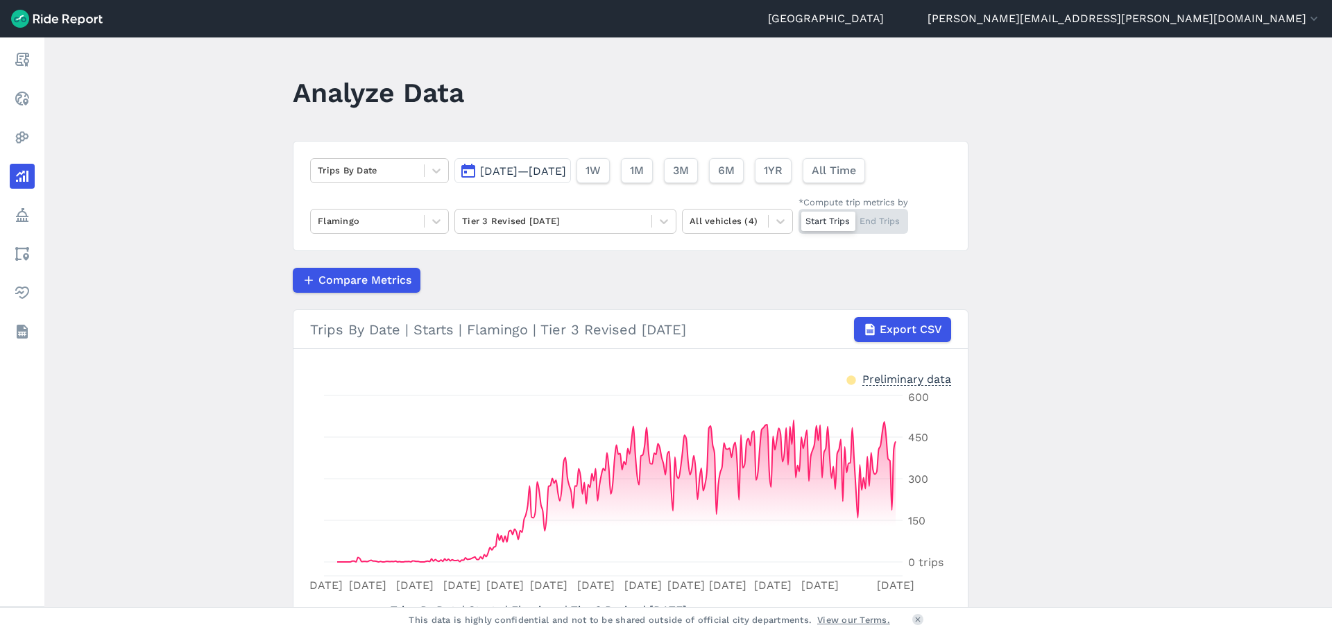
click at [556, 177] on span "[DATE]—[DATE]" at bounding box center [523, 170] width 86 height 13
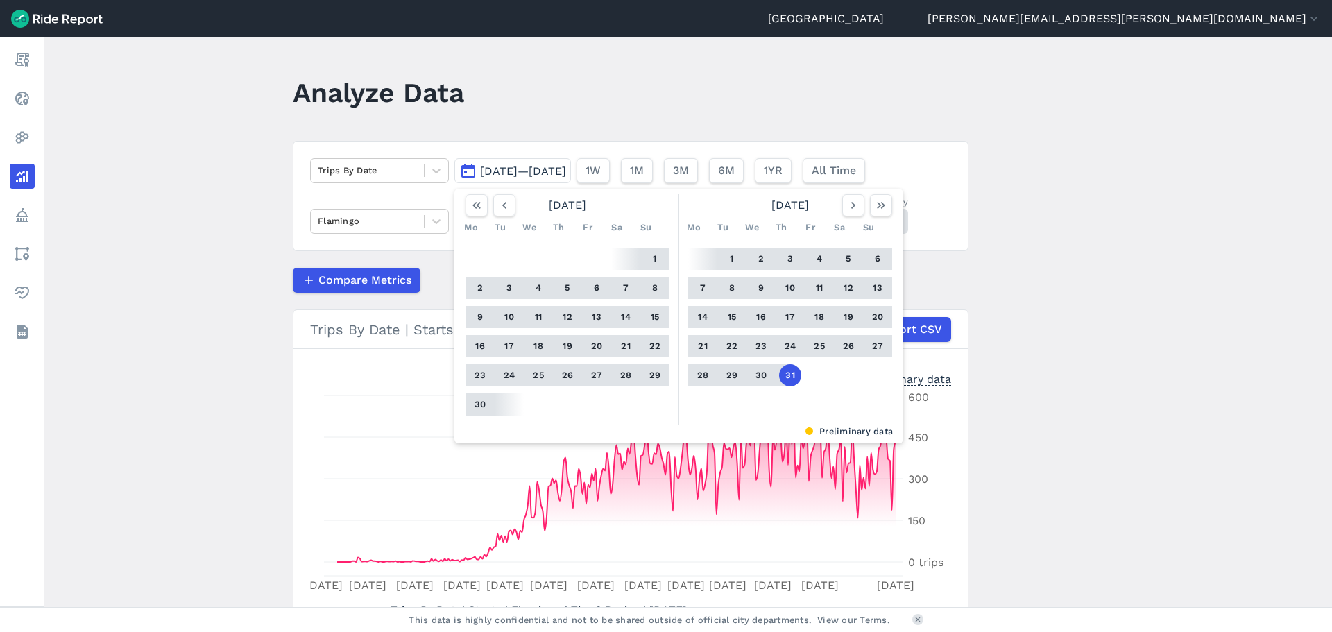
click at [1000, 292] on main "Analyze Data Trips By Date [DATE]—[DATE] [DATE] Mo Tu We Th Fr Sa Su 1 2 3 4 5 …" at bounding box center [688, 322] width 1288 height 570
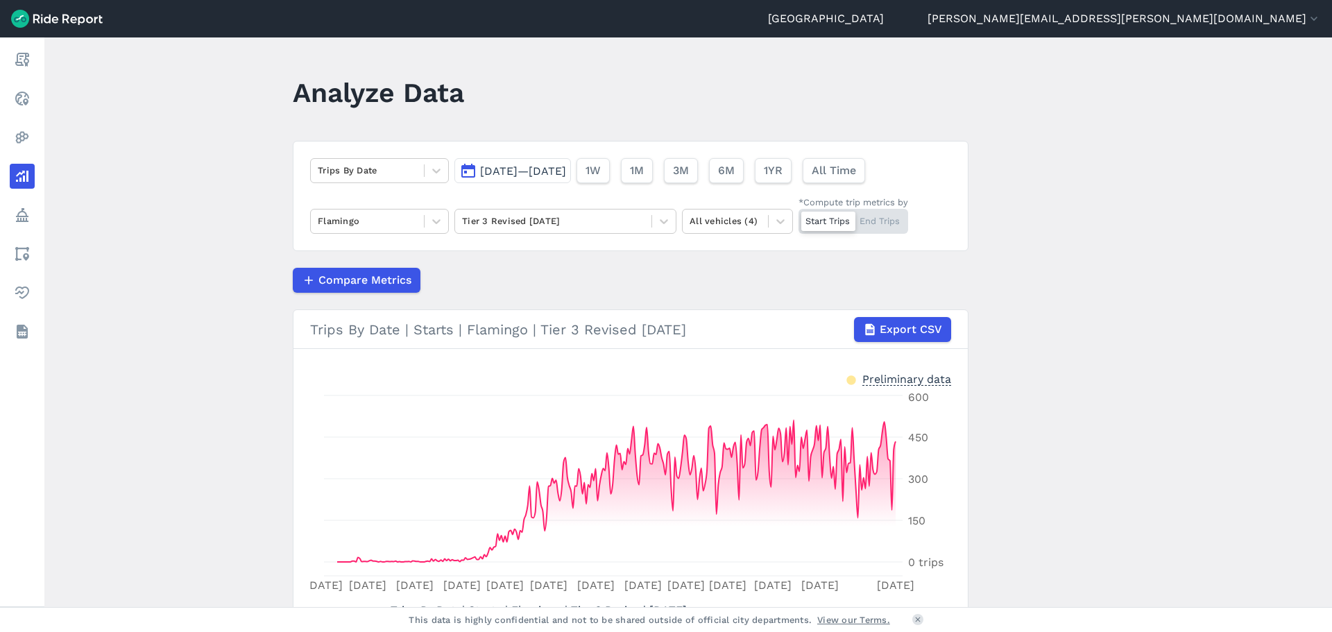
click at [571, 178] on button "[DATE]—[DATE]" at bounding box center [512, 170] width 117 height 25
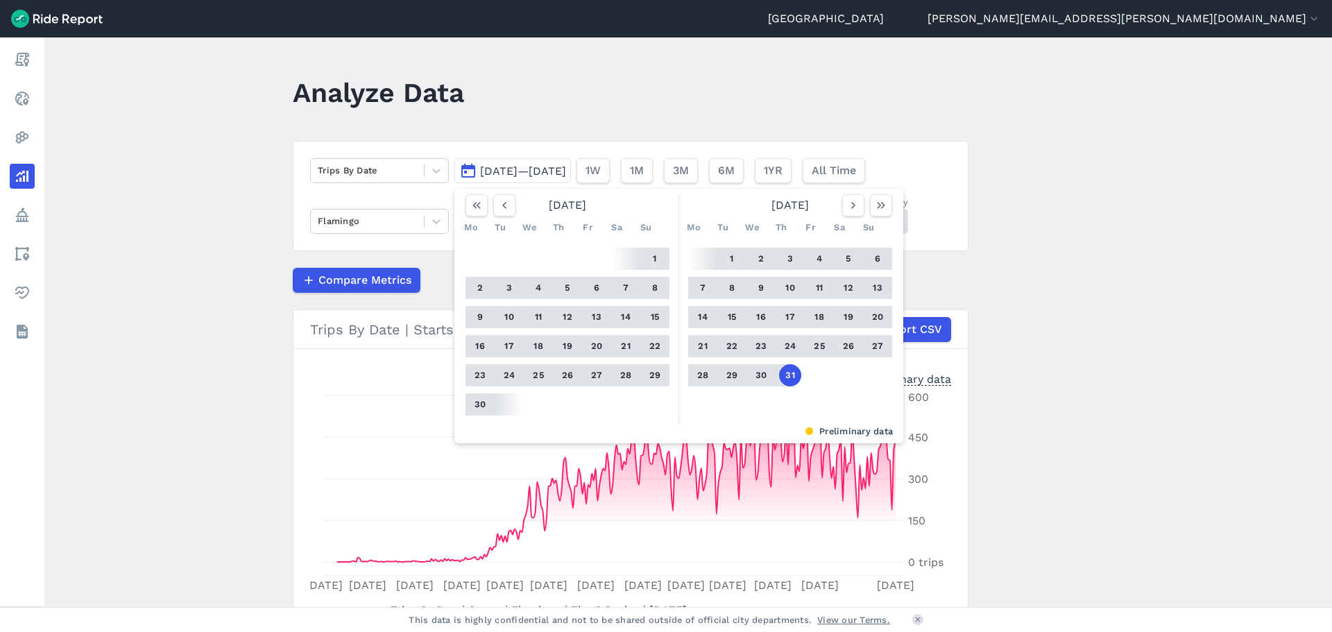
click at [788, 376] on button "31" at bounding box center [790, 375] width 22 height 22
click at [511, 210] on button "button" at bounding box center [504, 205] width 22 height 22
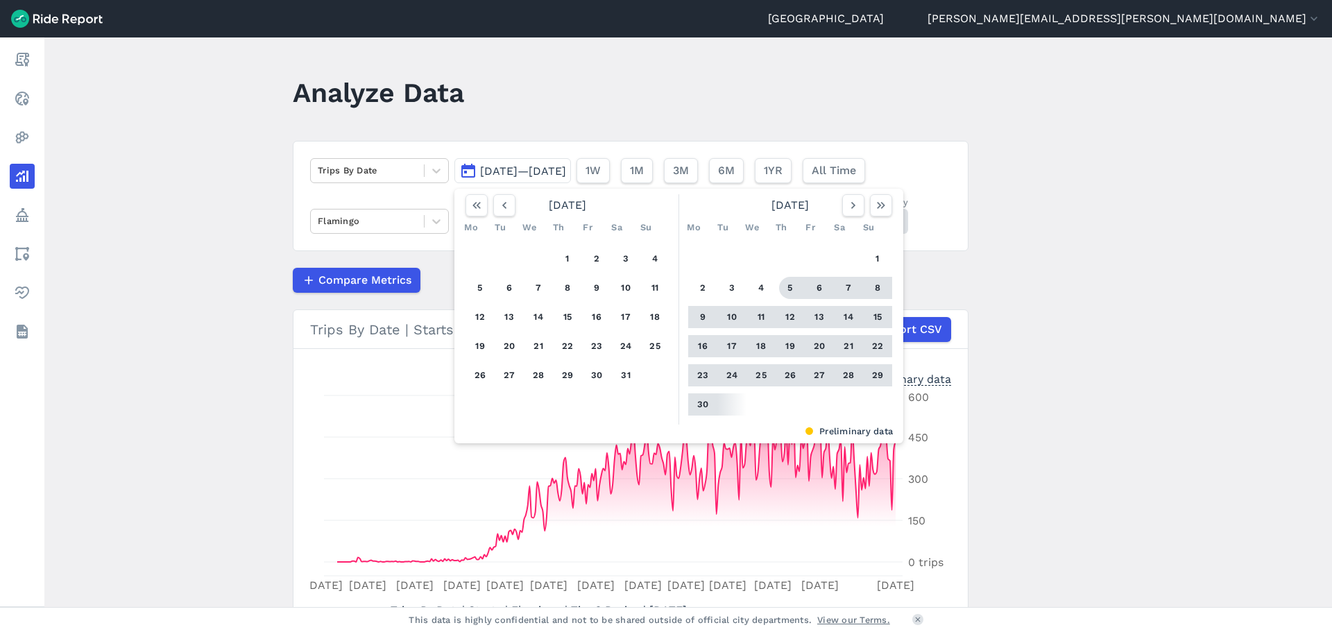
click at [507, 209] on icon "button" at bounding box center [504, 205] width 14 height 14
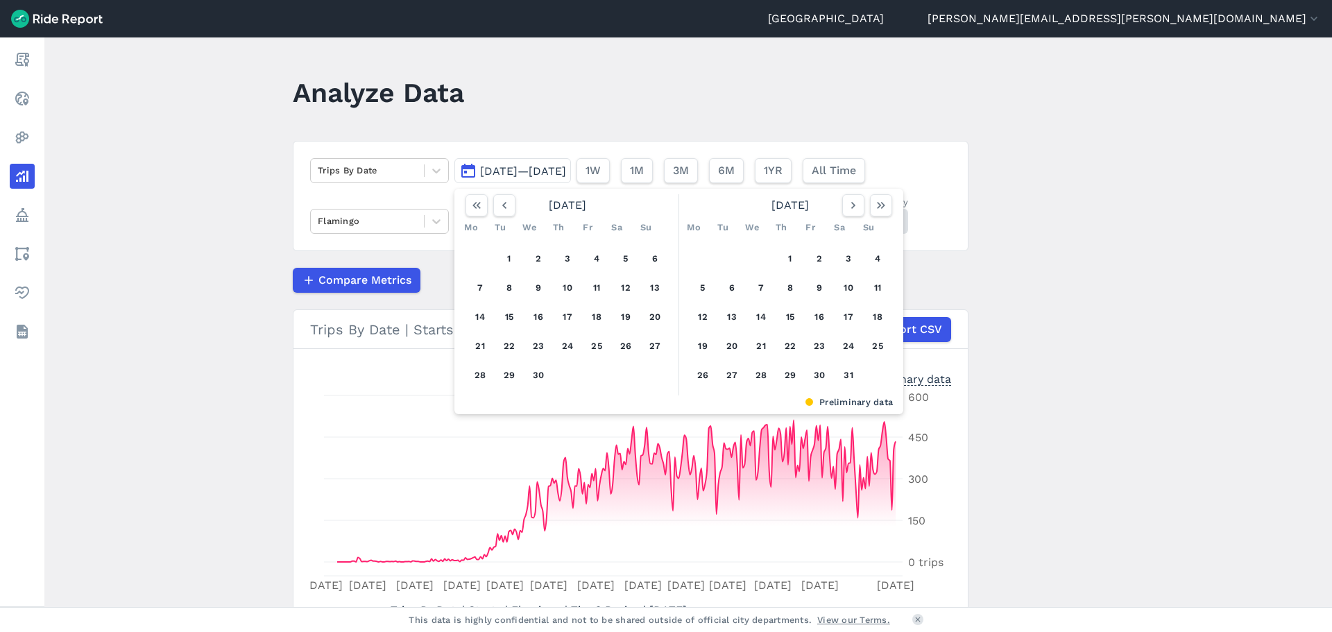
click at [507, 209] on icon "button" at bounding box center [504, 205] width 14 height 14
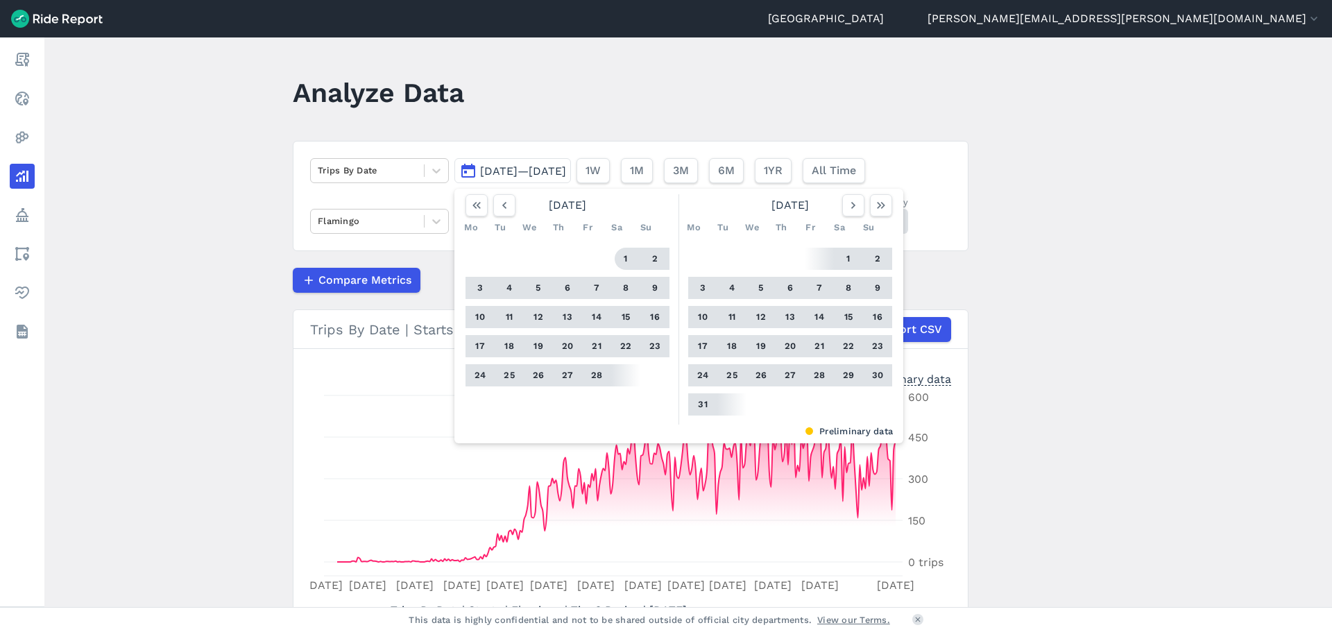
click at [630, 262] on button "1" at bounding box center [626, 259] width 22 height 22
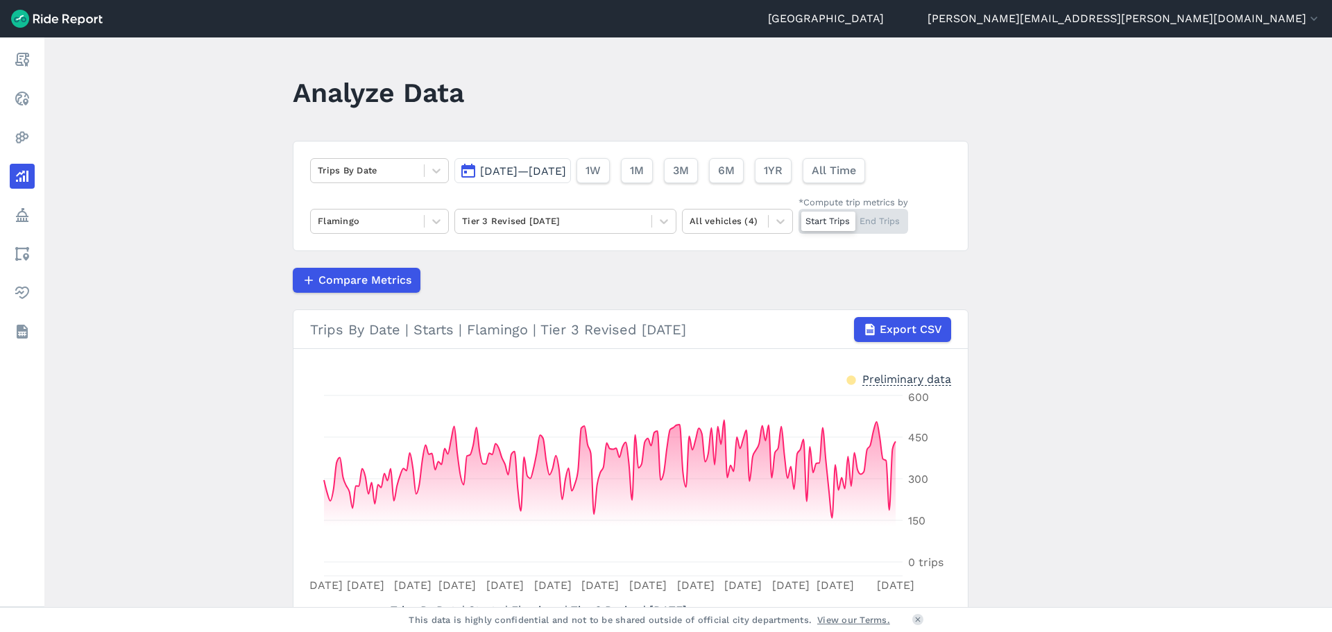
scroll to position [112, 0]
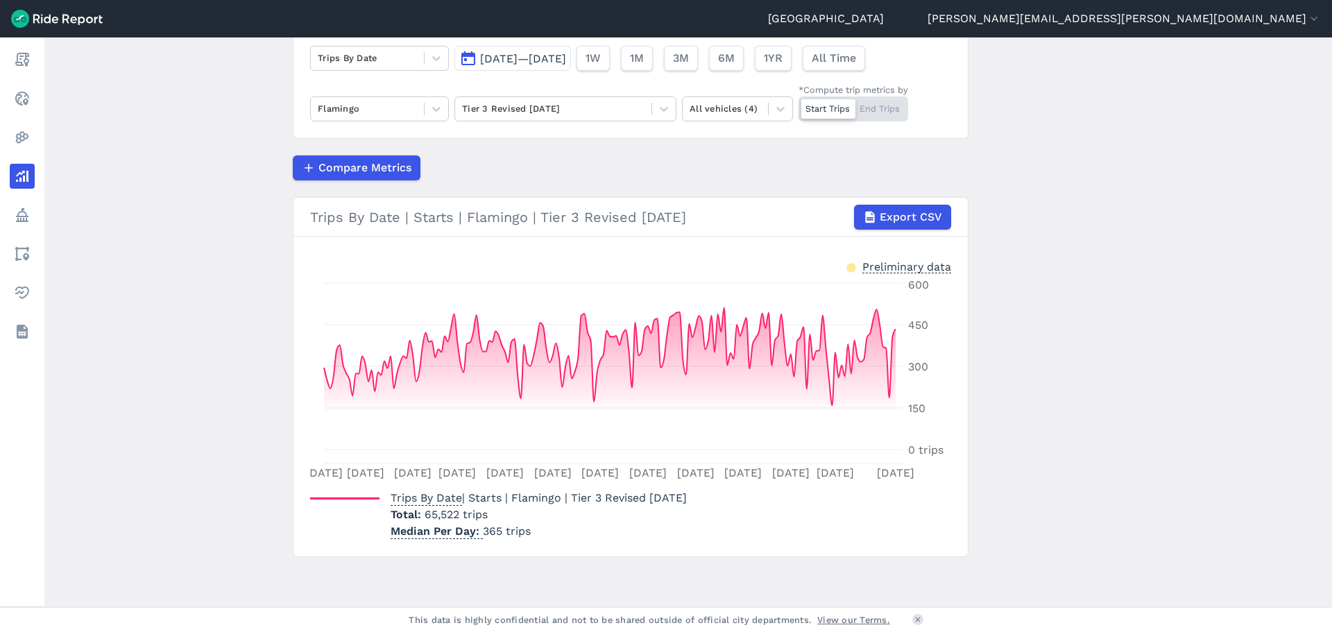
click at [887, 205] on button "Export CSV" at bounding box center [902, 217] width 97 height 25
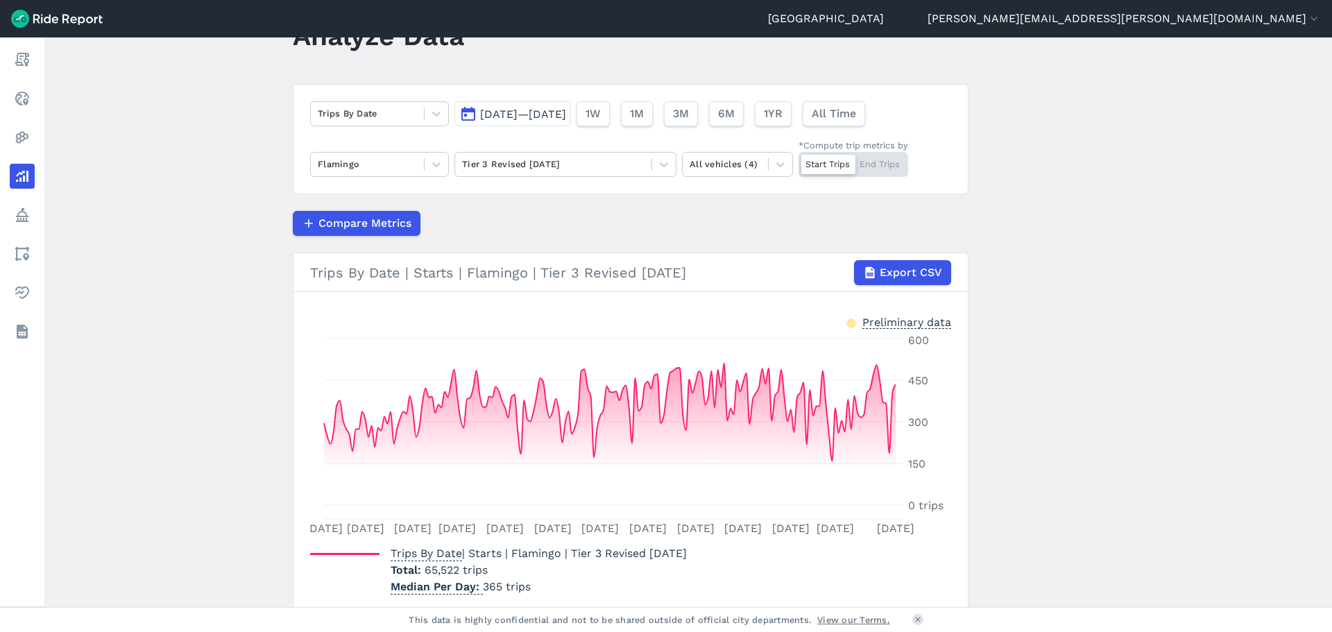
scroll to position [0, 0]
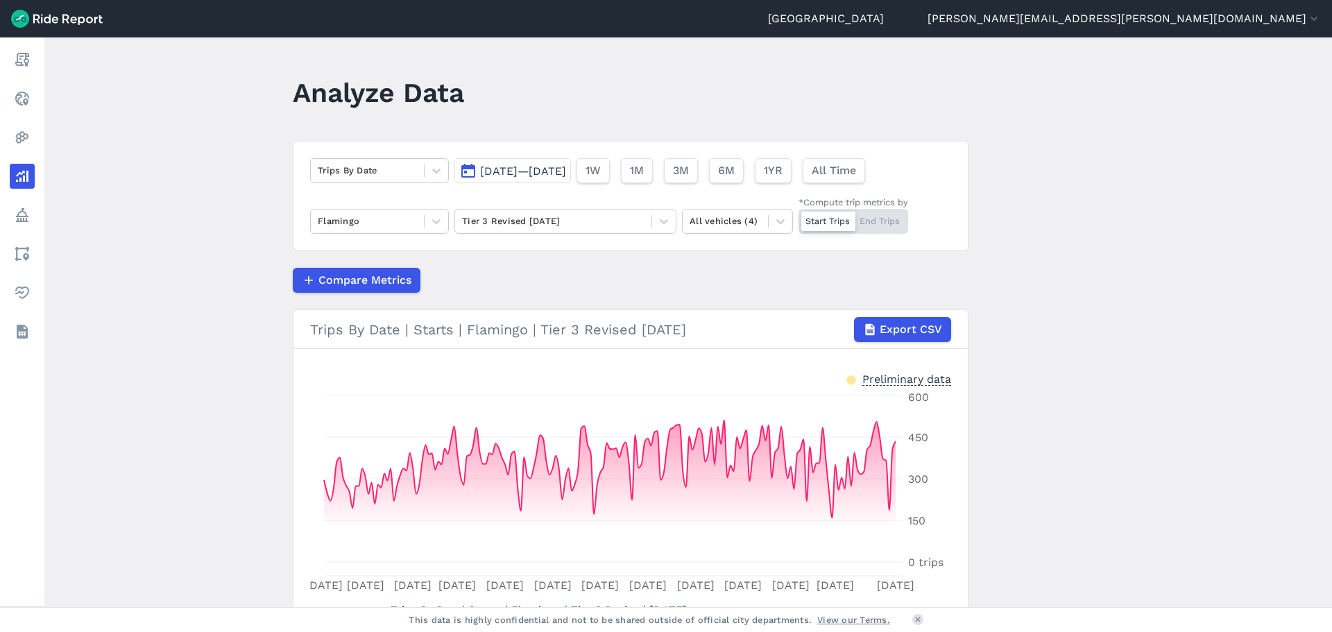
click at [403, 228] on div at bounding box center [367, 221] width 99 height 16
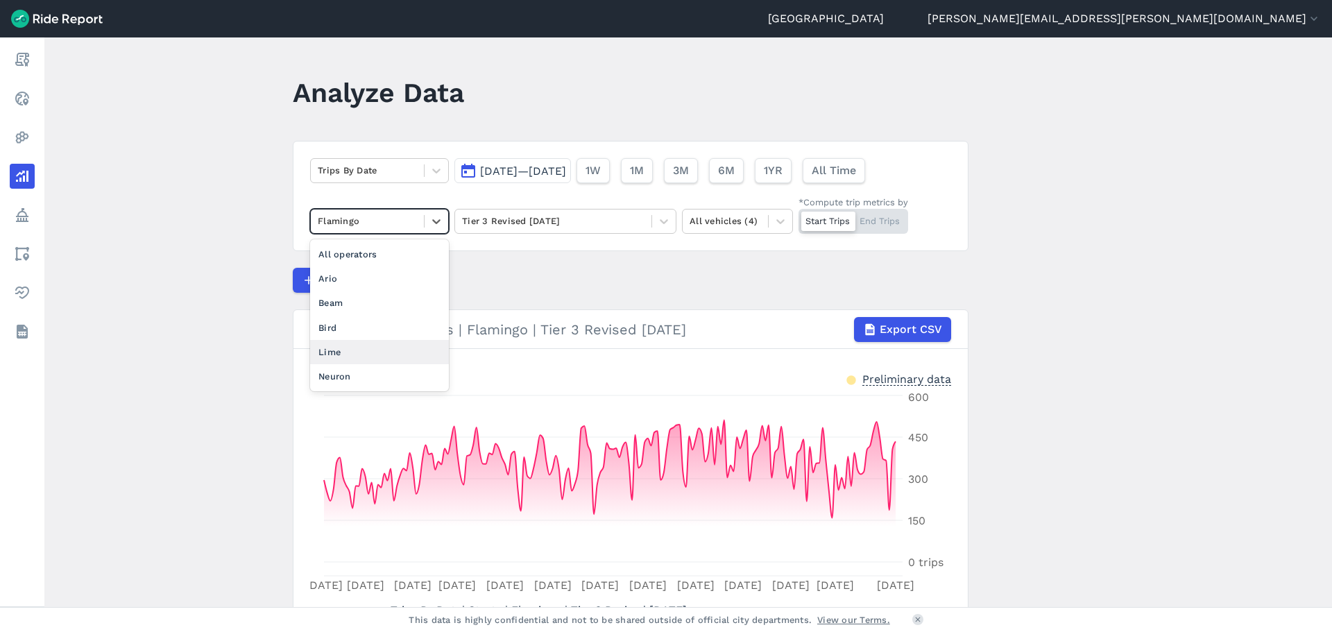
click at [347, 355] on div "Lime" at bounding box center [379, 352] width 139 height 24
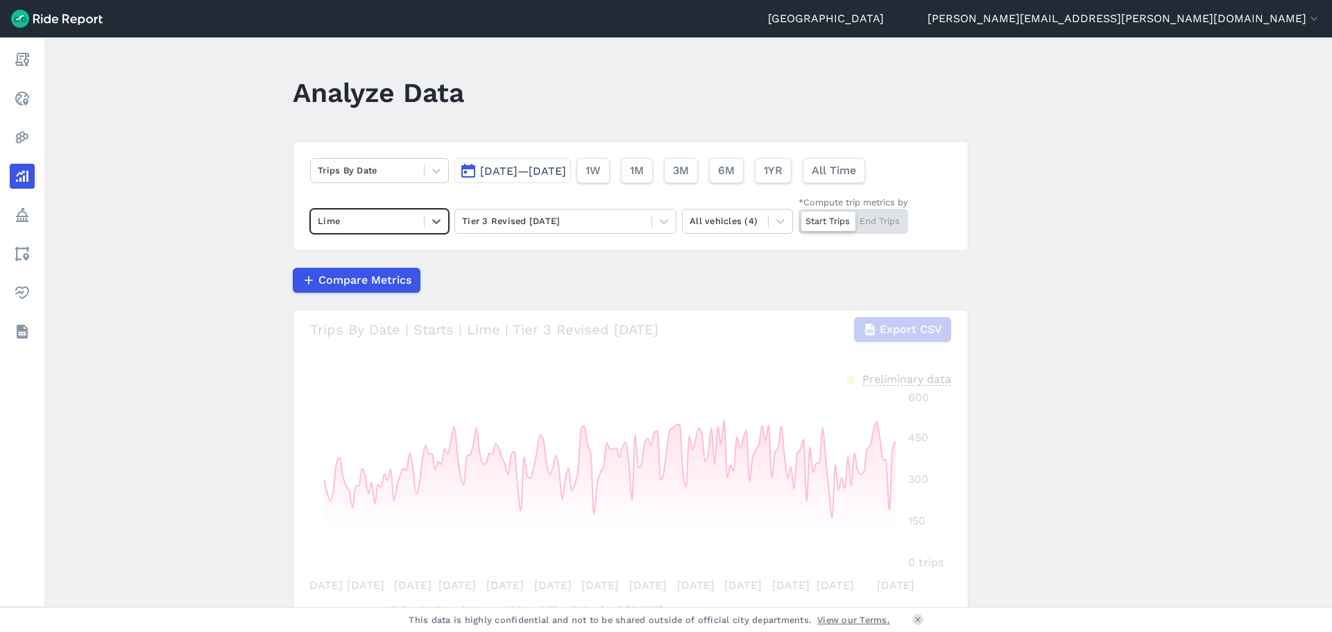
click at [386, 219] on div at bounding box center [367, 221] width 99 height 16
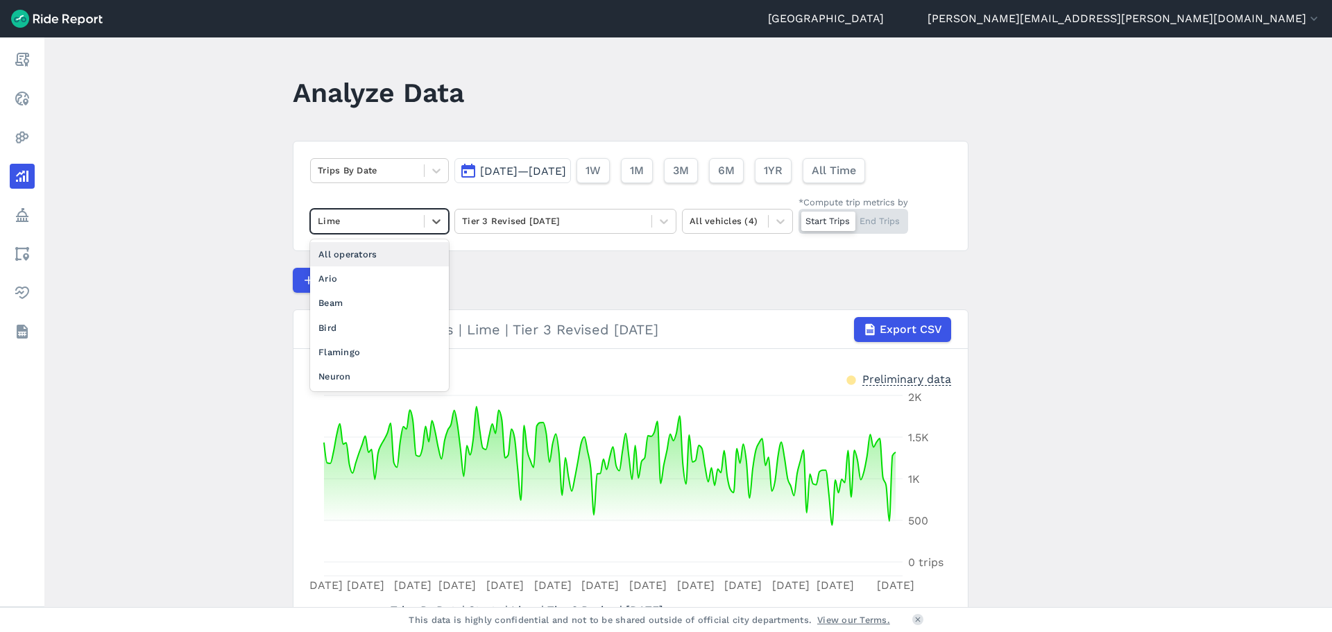
click at [364, 257] on div "All operators" at bounding box center [379, 254] width 139 height 24
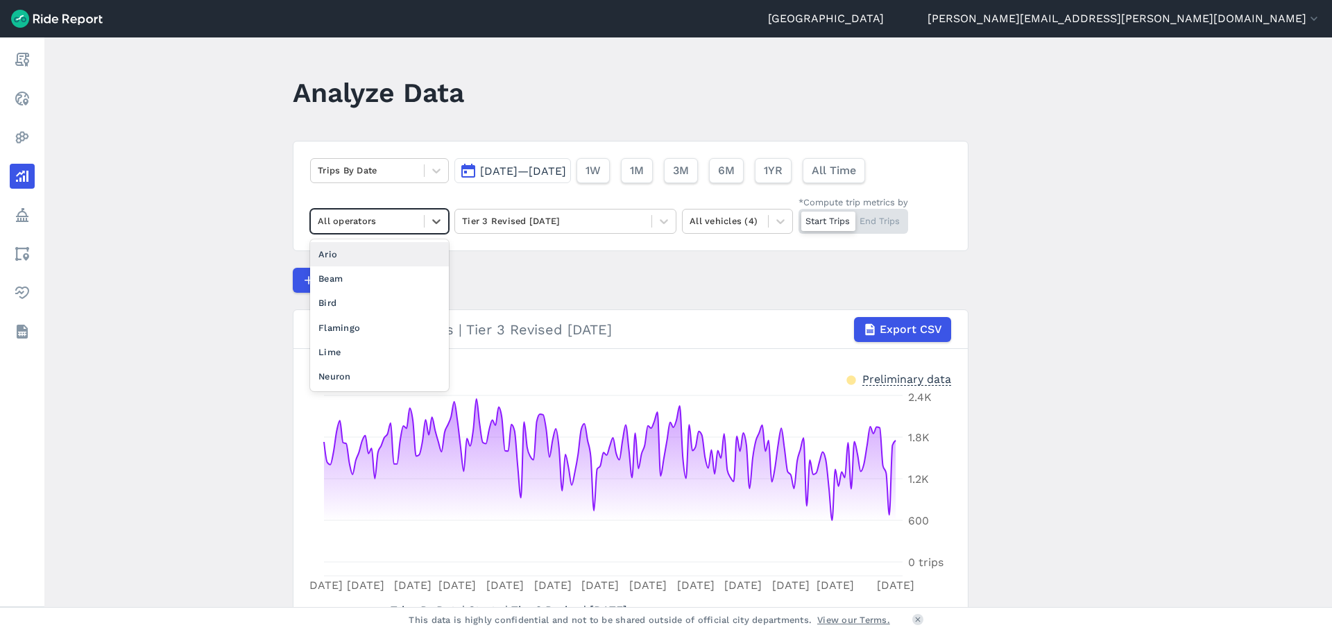
click at [389, 221] on div at bounding box center [367, 221] width 99 height 16
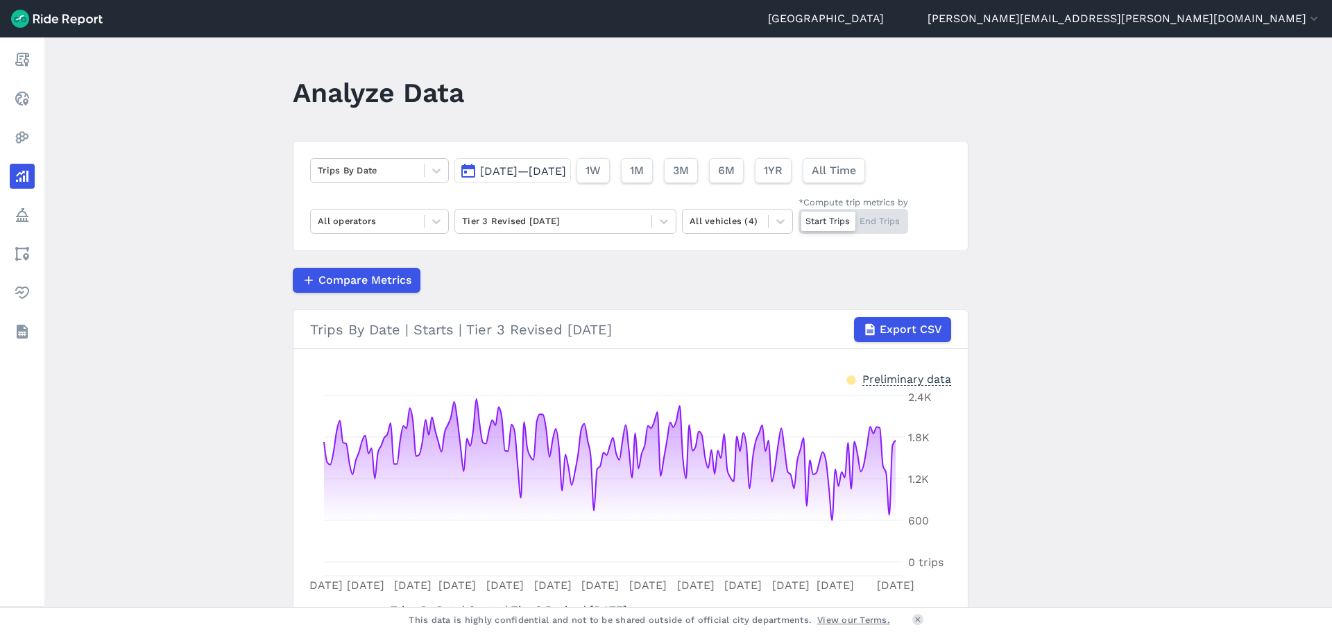
click at [951, 305] on article "Trips By Date [DATE]—[DATE] 1W 1M 3M 6M 1YR All Time All operators Tier 3 Revis…" at bounding box center [631, 405] width 676 height 529
click at [905, 325] on span "Export CSV" at bounding box center [911, 329] width 62 height 17
click at [357, 224] on div at bounding box center [367, 221] width 99 height 16
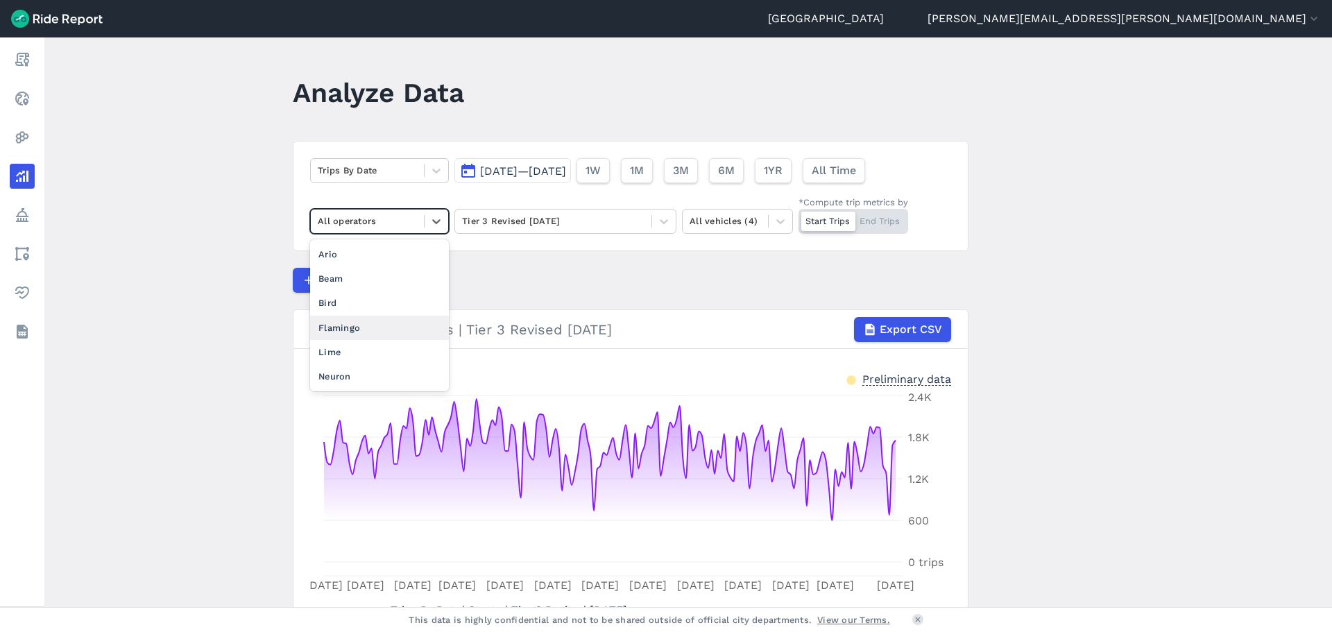
click at [341, 325] on div "Flamingo" at bounding box center [379, 328] width 139 height 24
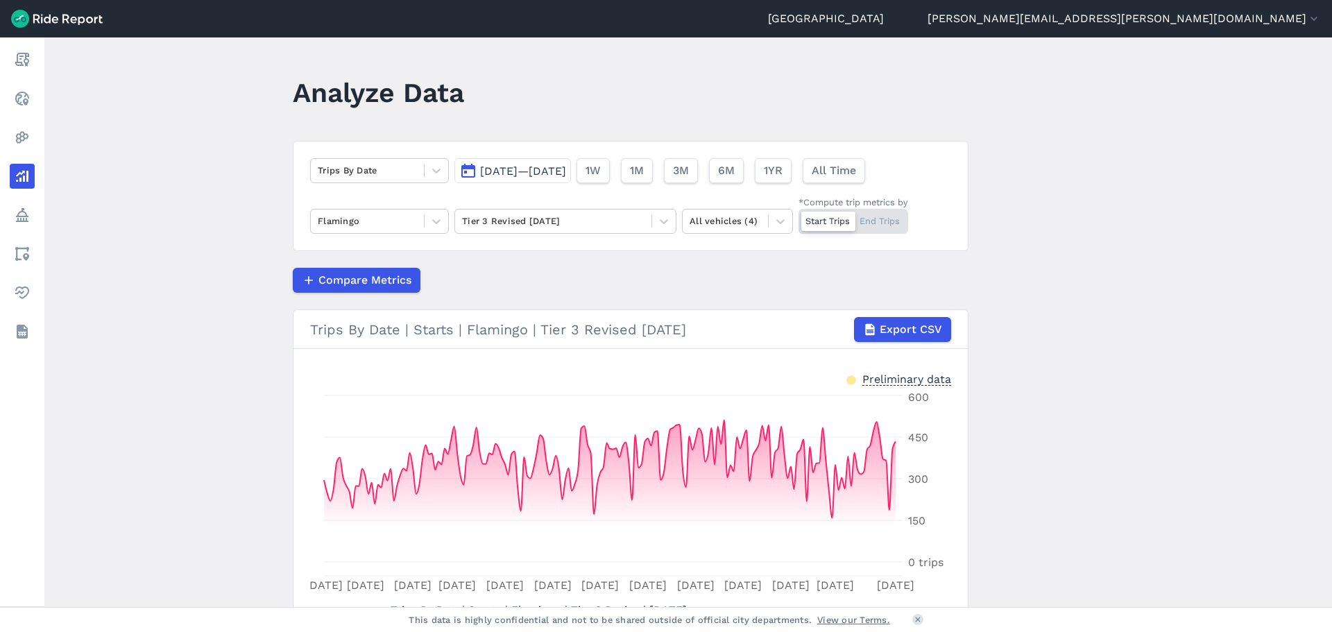
click at [878, 341] on button "Export CSV" at bounding box center [902, 329] width 97 height 25
click at [377, 228] on div at bounding box center [367, 221] width 99 height 16
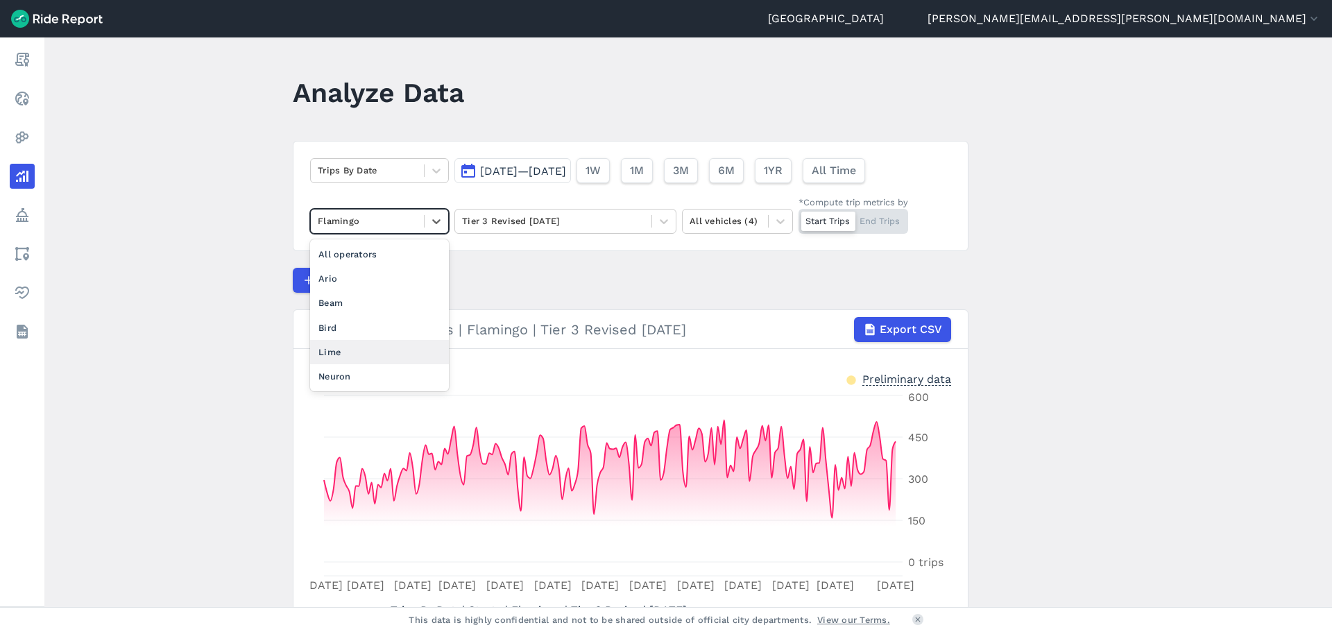
click at [351, 357] on div "Lime" at bounding box center [379, 352] width 139 height 24
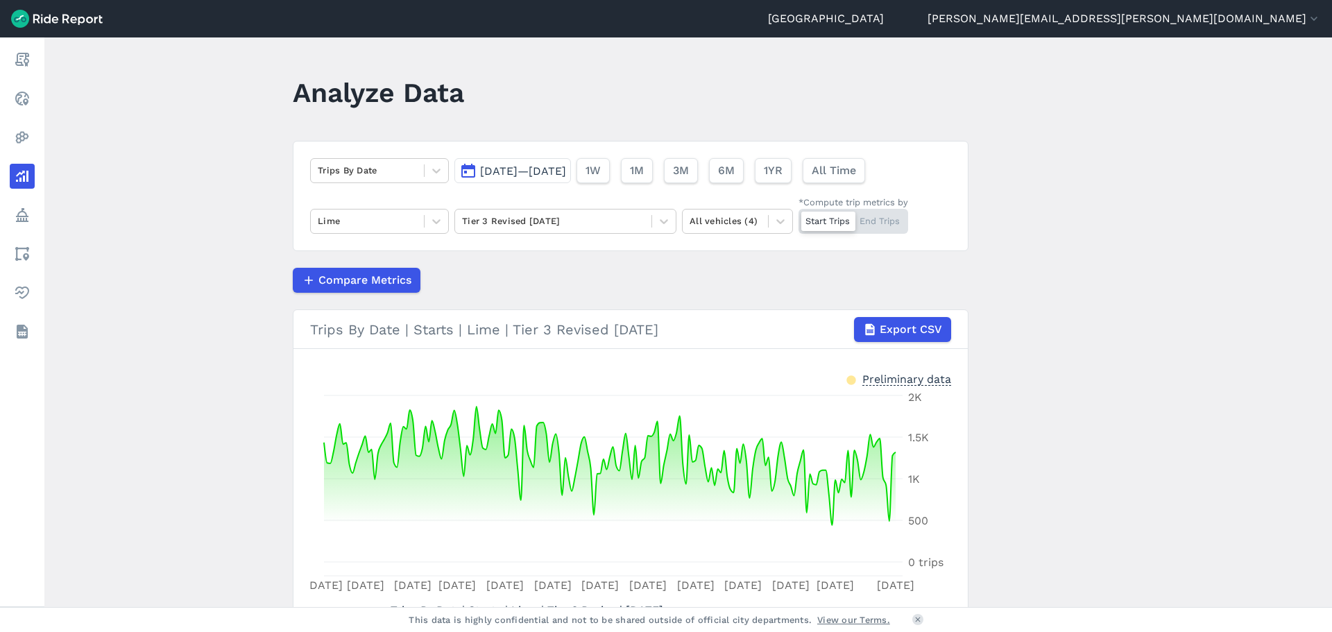
click at [890, 328] on span "Export CSV" at bounding box center [911, 329] width 62 height 17
click at [568, 231] on div "Tier 3 Revised [DATE]" at bounding box center [553, 221] width 196 height 22
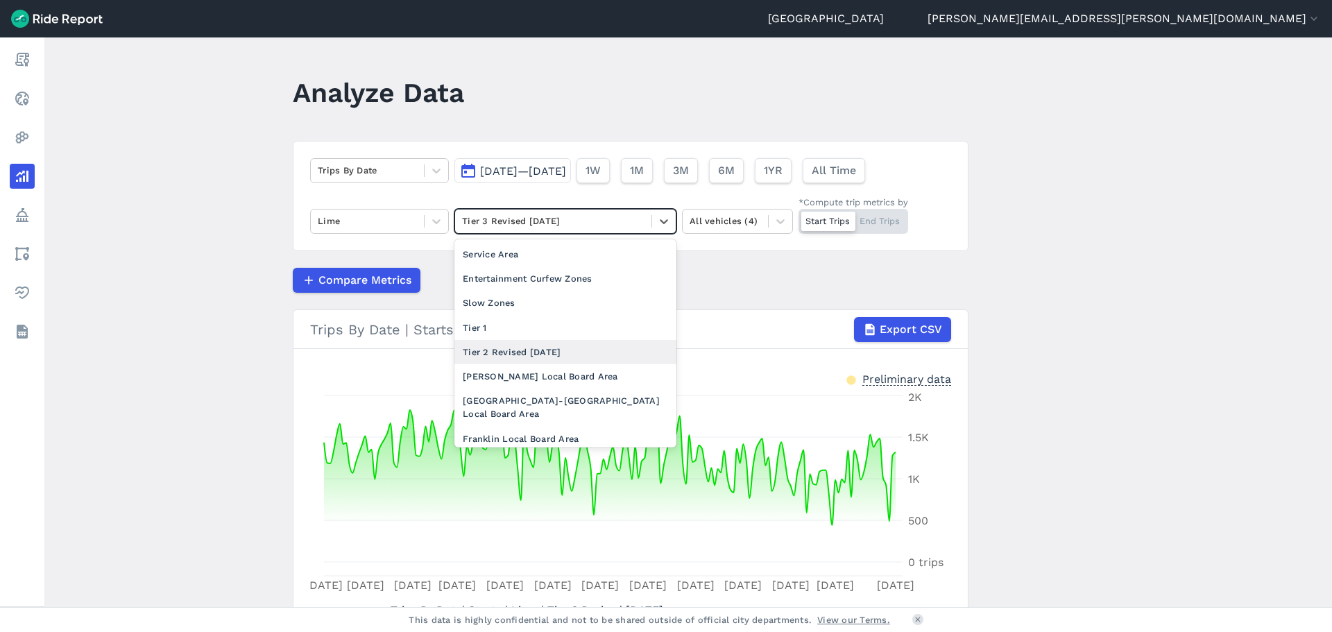
click at [552, 352] on div "Tier 2 Revised [DATE]" at bounding box center [565, 352] width 222 height 24
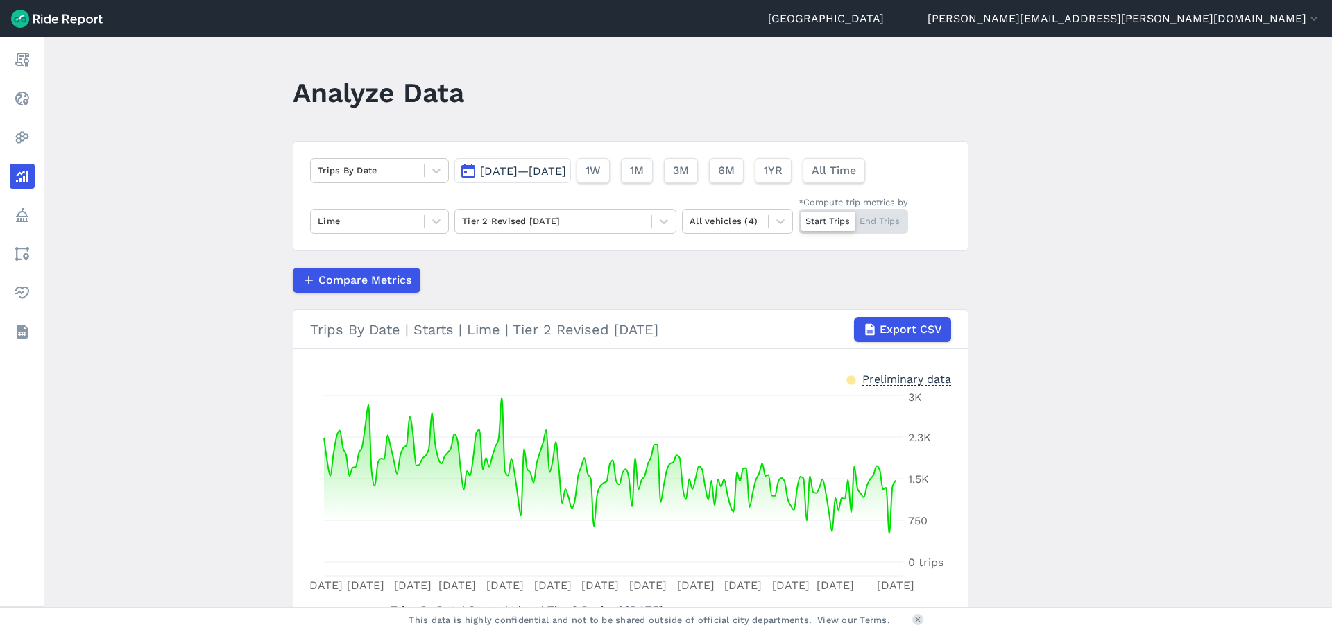
click at [875, 326] on icon "button" at bounding box center [870, 330] width 14 height 14
drag, startPoint x: 409, startPoint y: 217, endPoint x: 404, endPoint y: 229, distance: 13.0
click at [409, 217] on div at bounding box center [367, 221] width 99 height 16
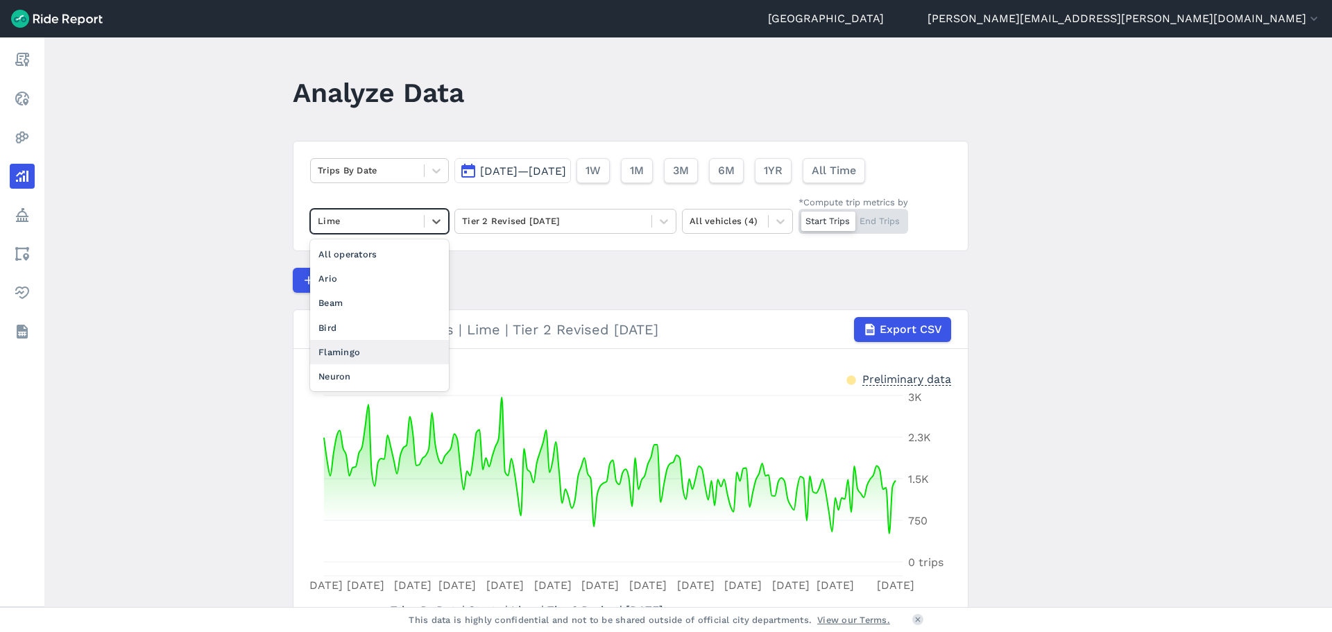
drag, startPoint x: 344, startPoint y: 351, endPoint x: 449, endPoint y: 332, distance: 106.4
click at [343, 351] on div "Flamingo" at bounding box center [379, 352] width 139 height 24
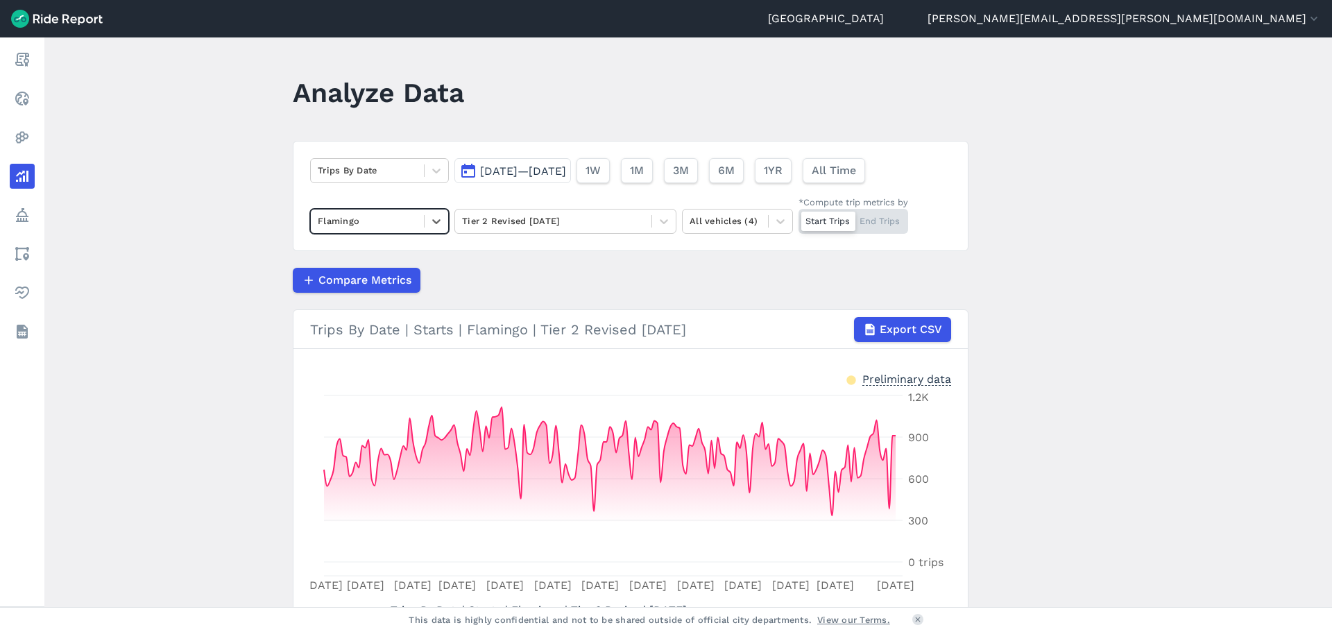
click at [910, 335] on span "Export CSV" at bounding box center [911, 329] width 62 height 17
click at [386, 230] on div "Flamingo" at bounding box center [367, 221] width 113 height 22
click at [528, 232] on div "Tier 2 Revised [DATE]" at bounding box center [565, 221] width 222 height 25
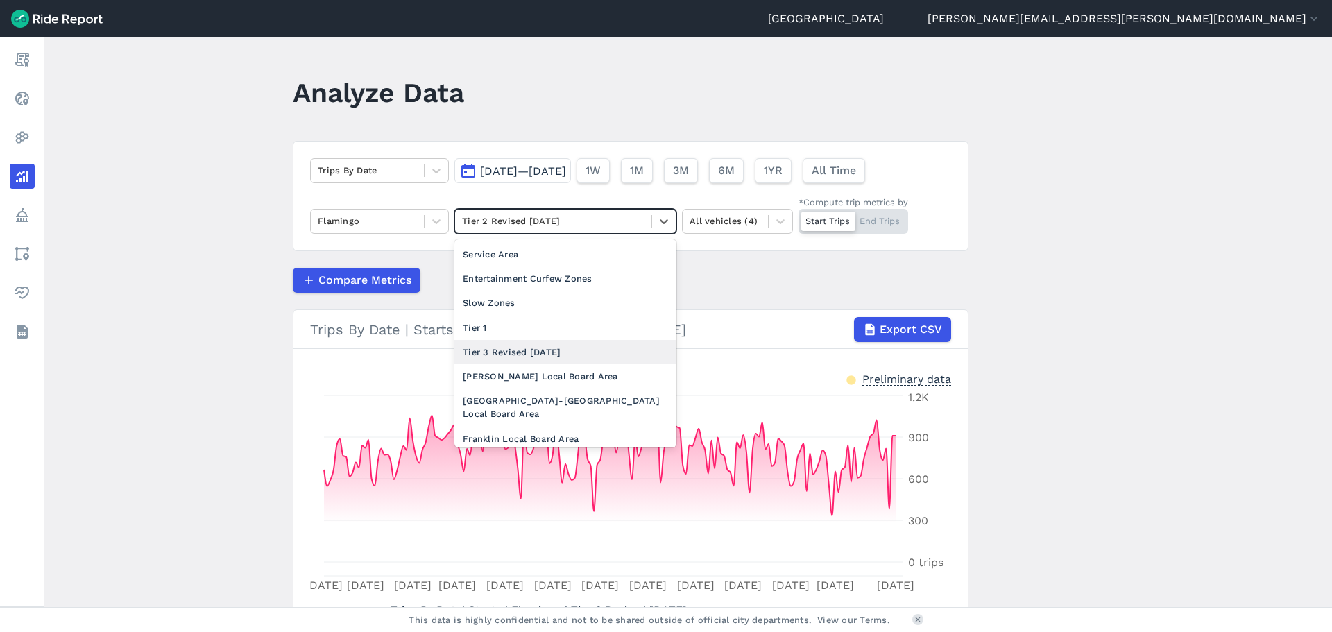
click at [520, 355] on div "Tier 3 Revised [DATE]" at bounding box center [565, 352] width 222 height 24
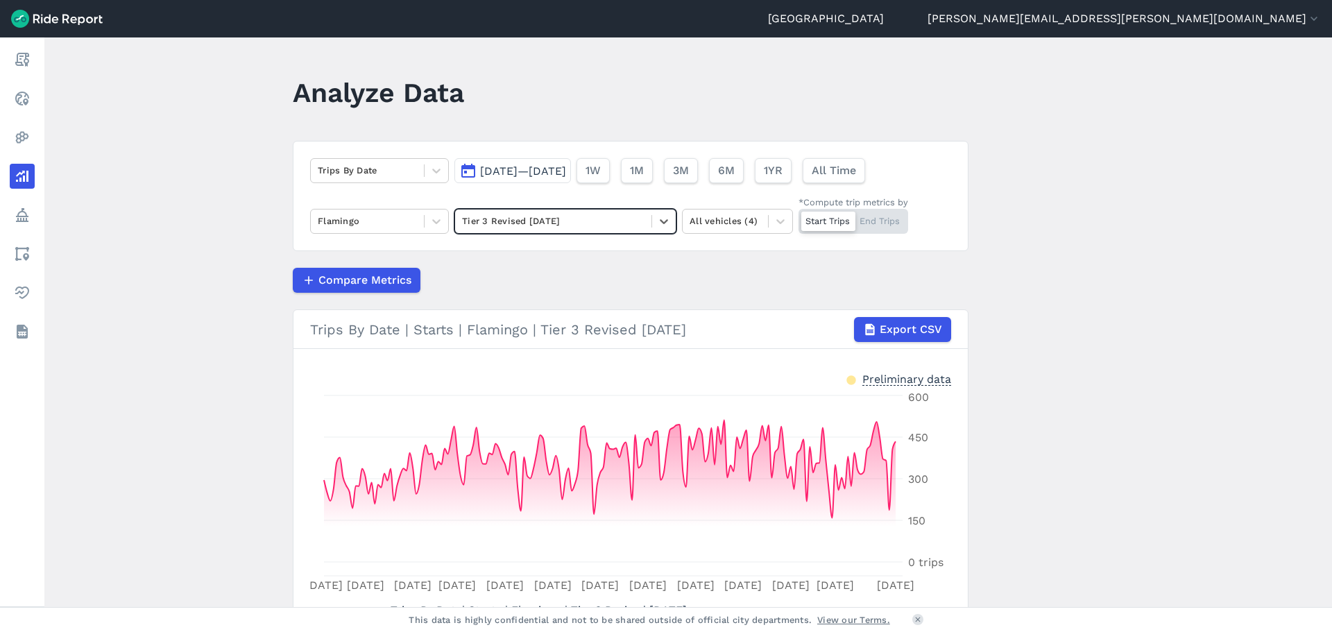
click at [496, 223] on div at bounding box center [553, 221] width 182 height 16
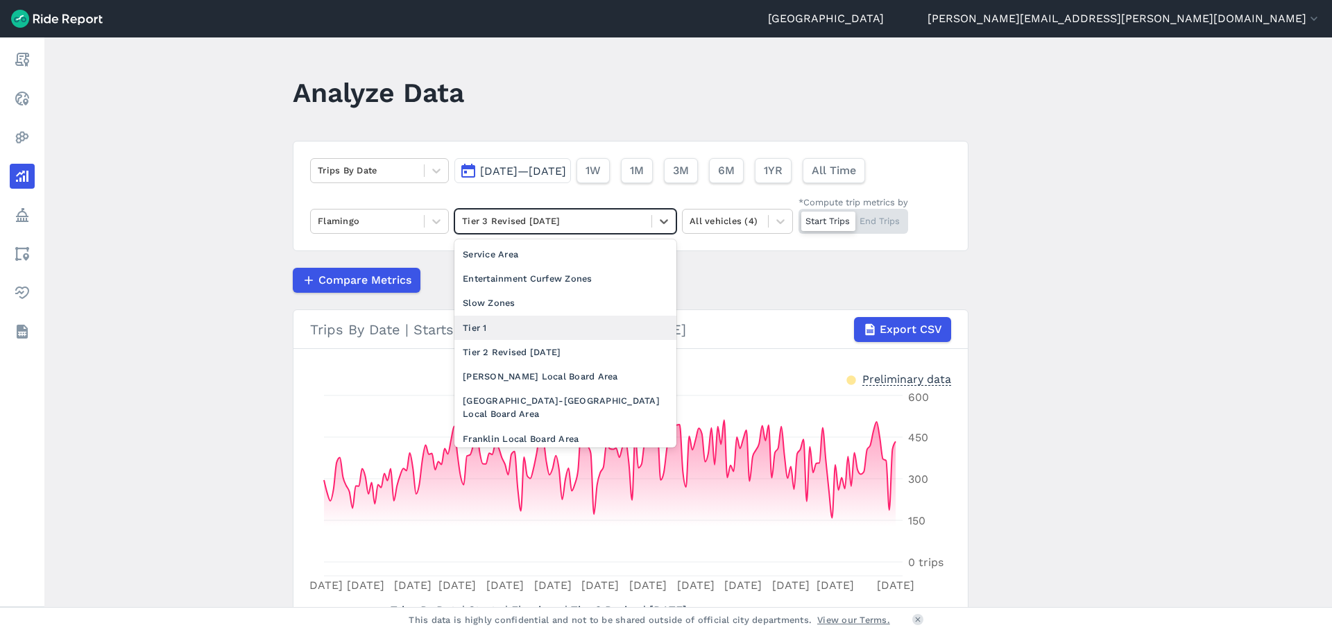
drag, startPoint x: 497, startPoint y: 318, endPoint x: 729, endPoint y: 325, distance: 231.8
click at [497, 319] on div "Tier 1" at bounding box center [565, 328] width 222 height 24
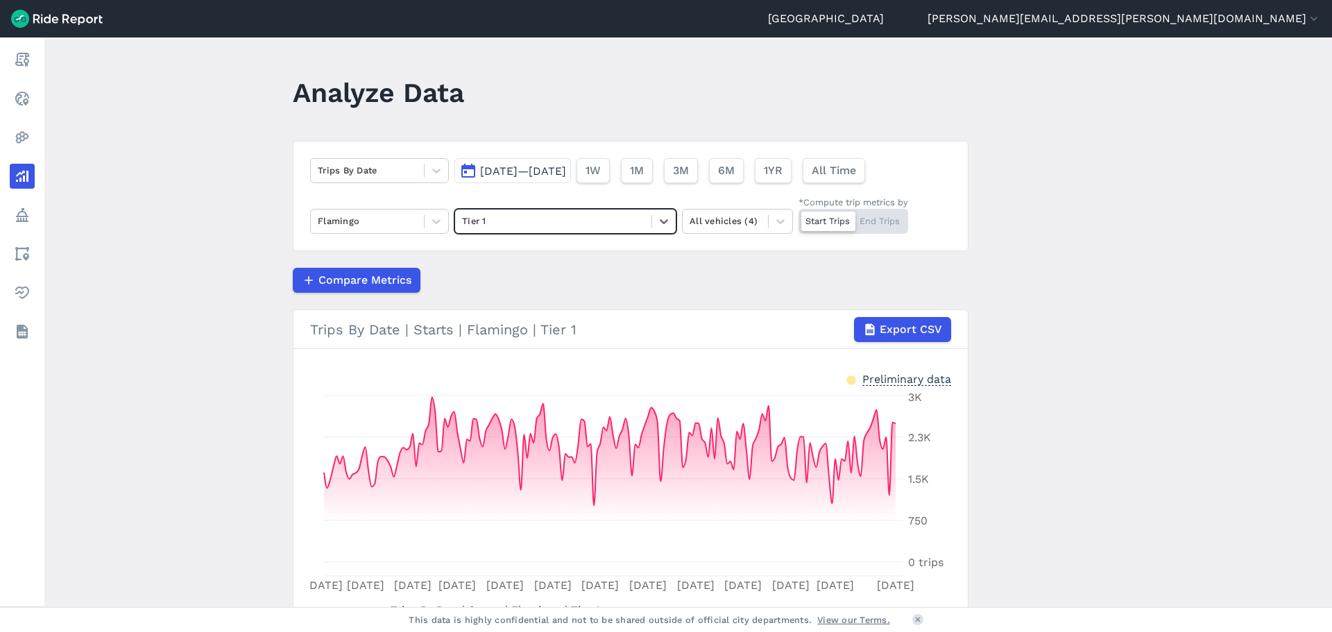
click at [901, 328] on span "Export CSV" at bounding box center [911, 329] width 62 height 17
click at [380, 224] on div at bounding box center [367, 221] width 99 height 16
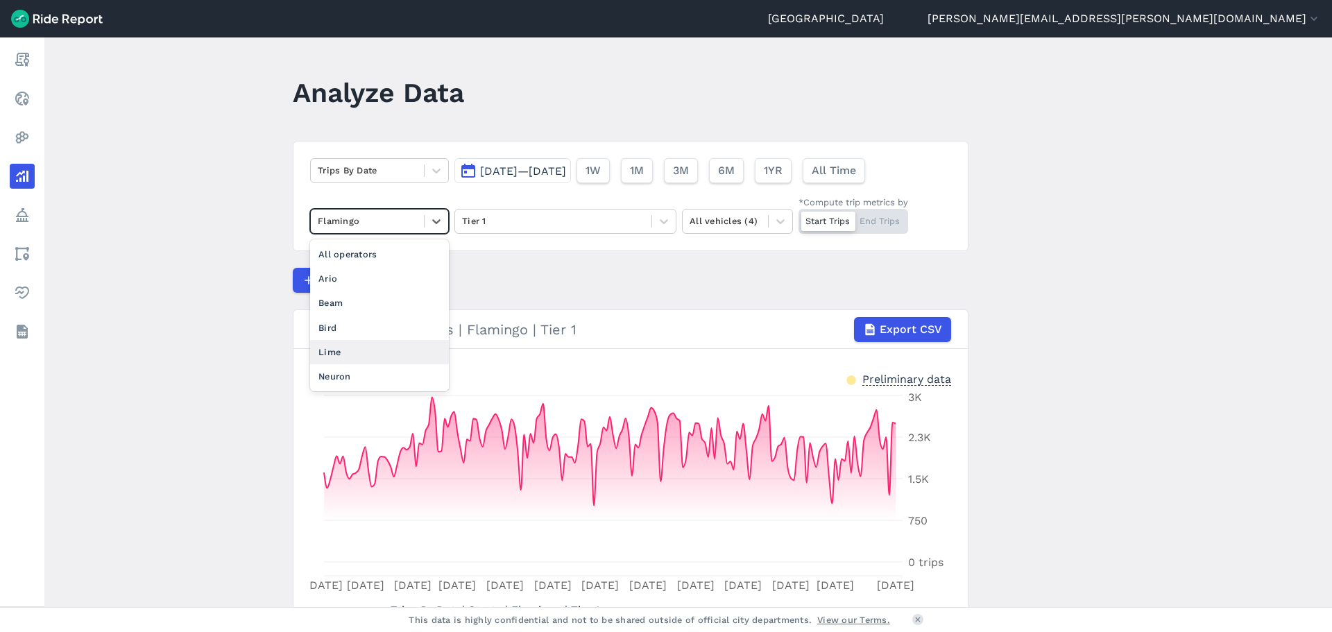
click at [361, 345] on div "Lime" at bounding box center [379, 352] width 139 height 24
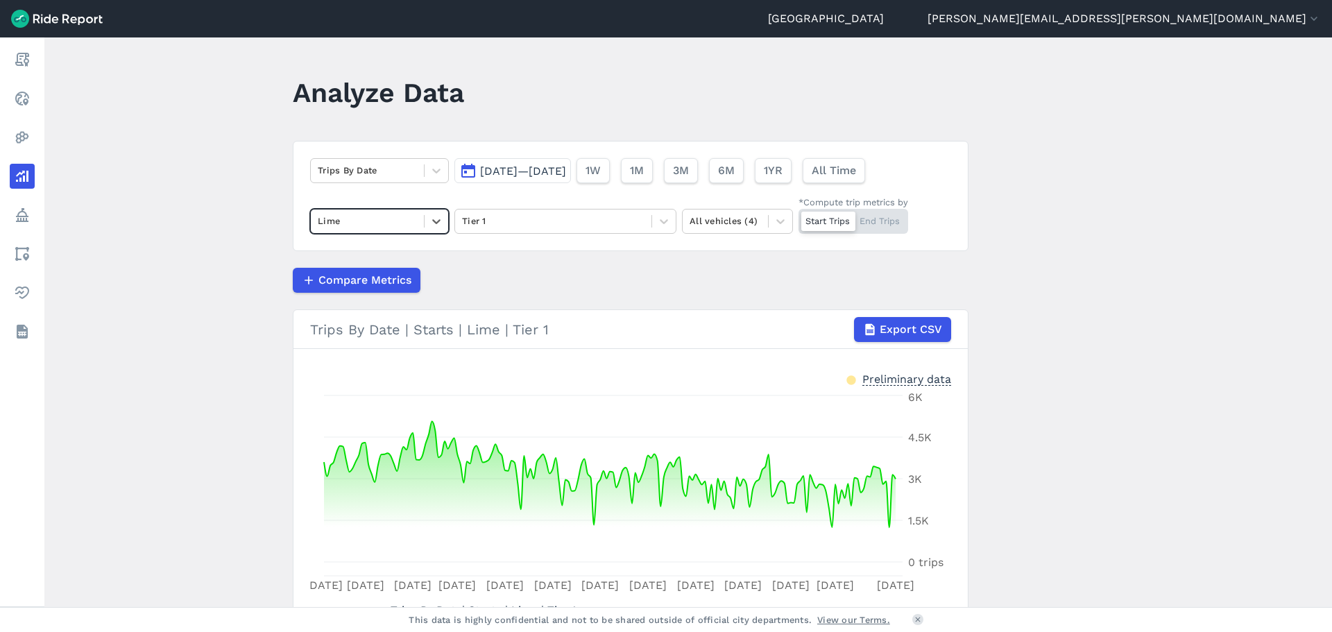
click at [914, 326] on span "Export CSV" at bounding box center [911, 329] width 62 height 17
